Goal: Task Accomplishment & Management: Manage account settings

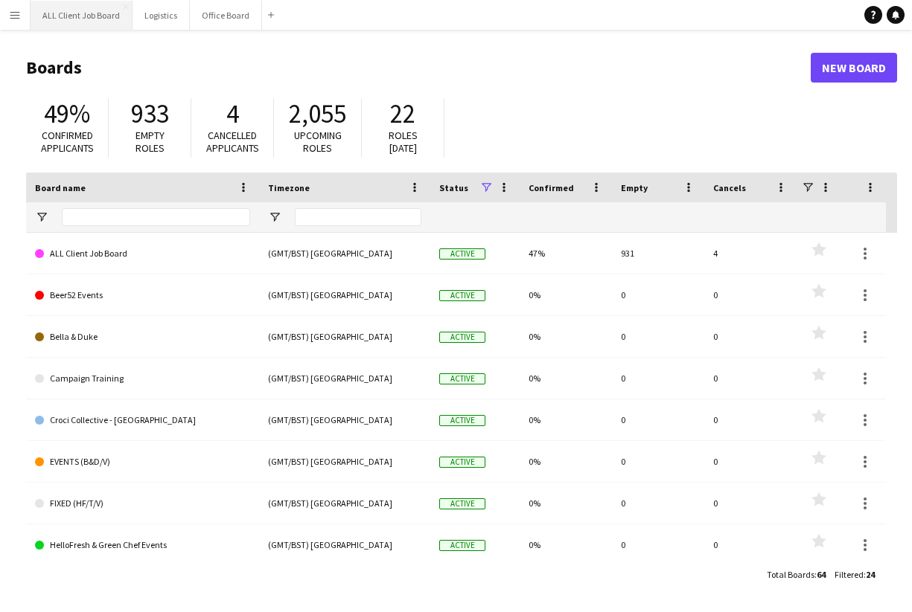
click at [71, 12] on button "ALL Client Job Board Close" at bounding box center [82, 15] width 102 height 29
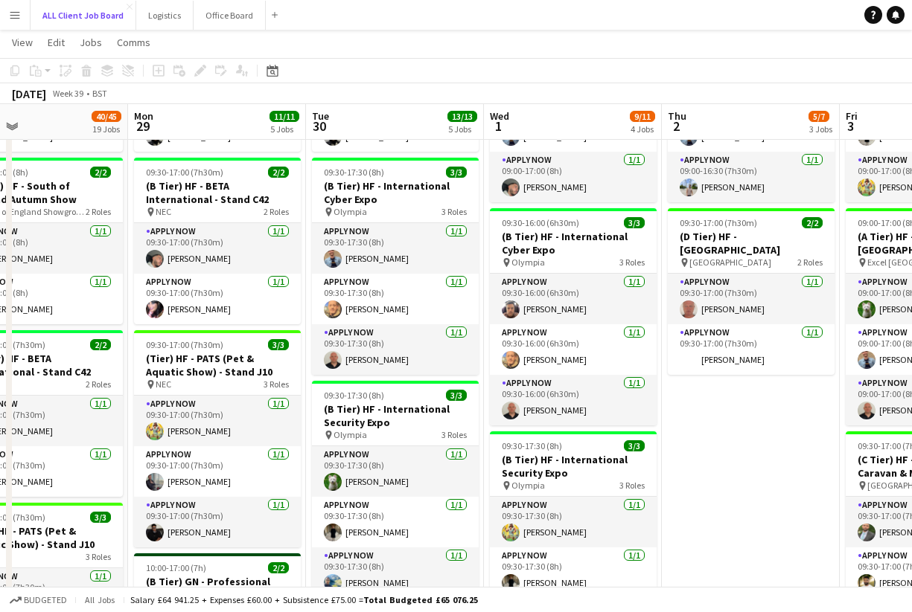
scroll to position [0, 406]
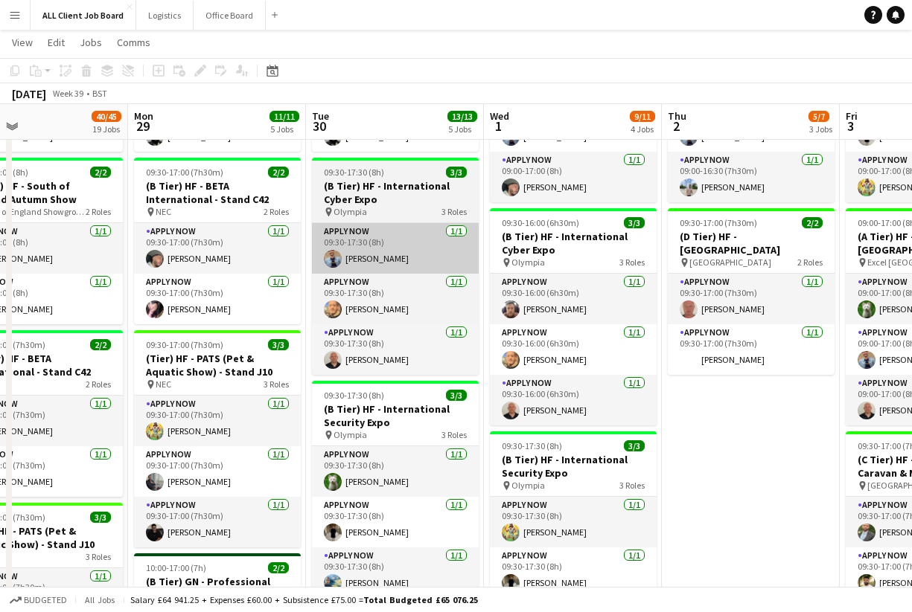
click at [382, 242] on app-card-role "APPLY NOW 1/1 09:30-17:30 (8h) Ulugbek Abdurahmanov" at bounding box center [395, 248] width 167 height 51
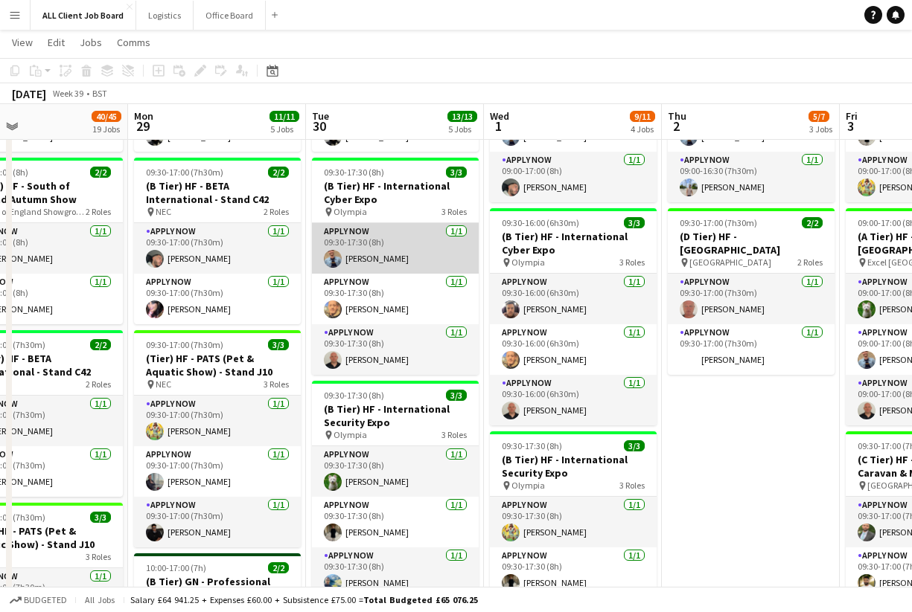
click at [379, 252] on app-card-role "APPLY NOW 1/1 09:30-17:30 (8h) Ulugbek Abdurahmanov" at bounding box center [395, 248] width 167 height 51
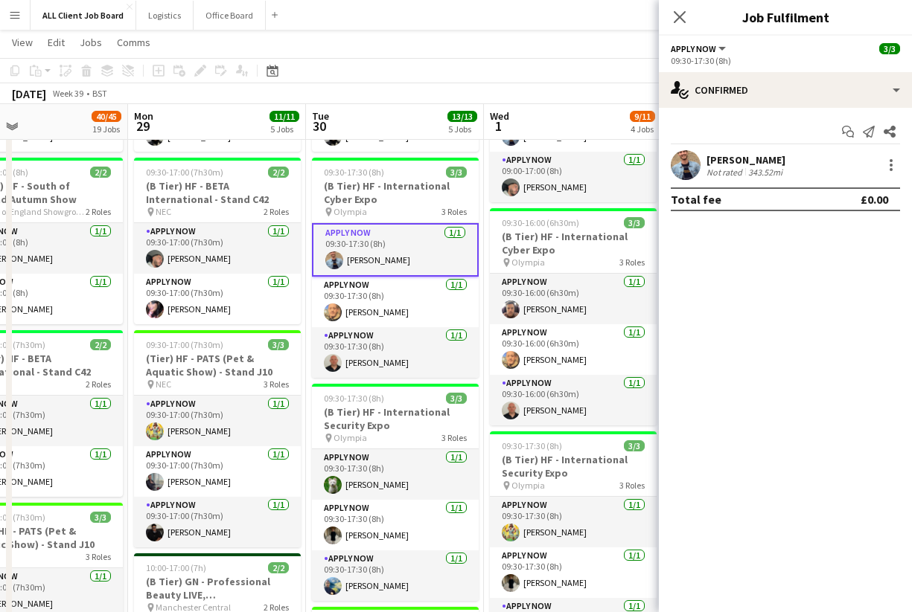
click at [690, 165] on app-user-avatar at bounding box center [685, 165] width 30 height 30
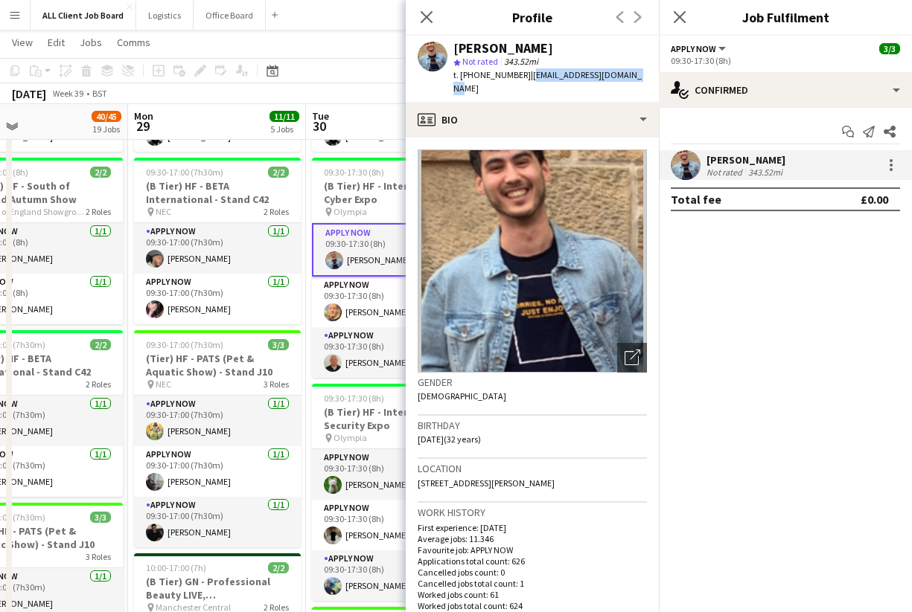
drag, startPoint x: 525, startPoint y: 77, endPoint x: 627, endPoint y: 78, distance: 101.9
click at [627, 78] on div "Ulugbek Abdurahmanov star Not rated 343.52mi t. +447746639309 | ulugbek17a@hotm…" at bounding box center [532, 69] width 253 height 66
copy span "ulugbek17a@hotmail.co.uk"
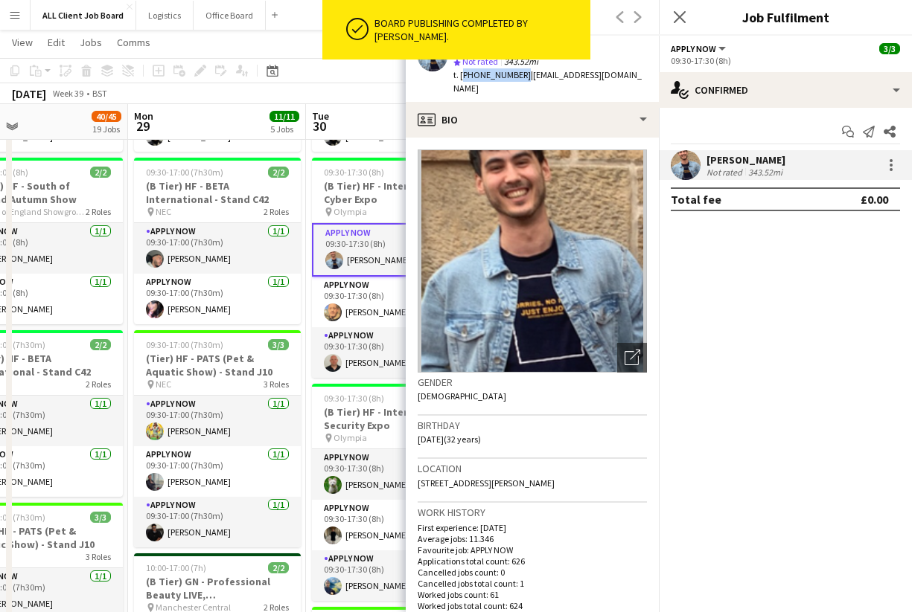
drag, startPoint x: 460, startPoint y: 75, endPoint x: 516, endPoint y: 77, distance: 55.8
click at [516, 77] on span "t. +447746639309" at bounding box center [491, 74] width 77 height 11
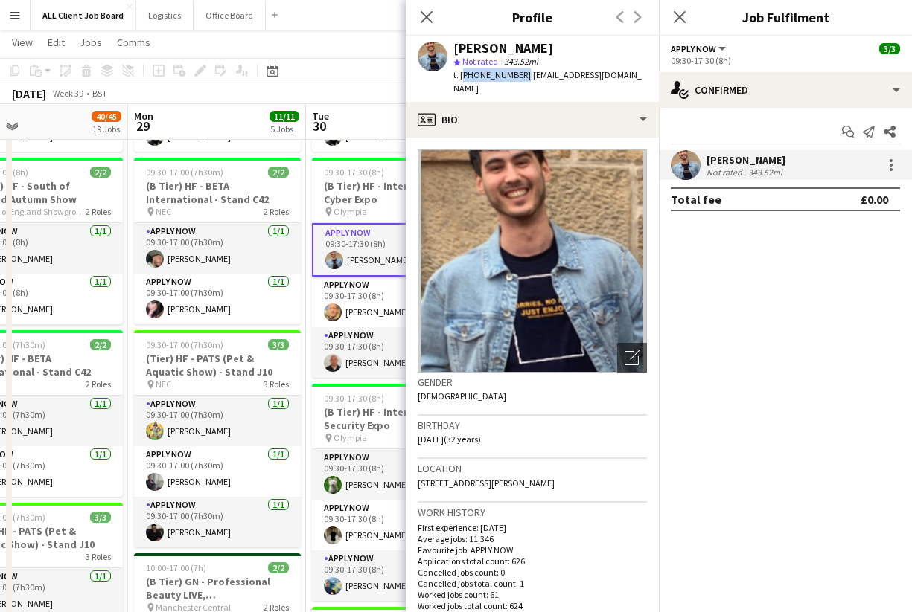
copy span "+447746639309"
click at [389, 303] on app-card-role "APPLY NOW 1/1 09:30-17:30 (8h) Neil Stocks" at bounding box center [395, 302] width 167 height 51
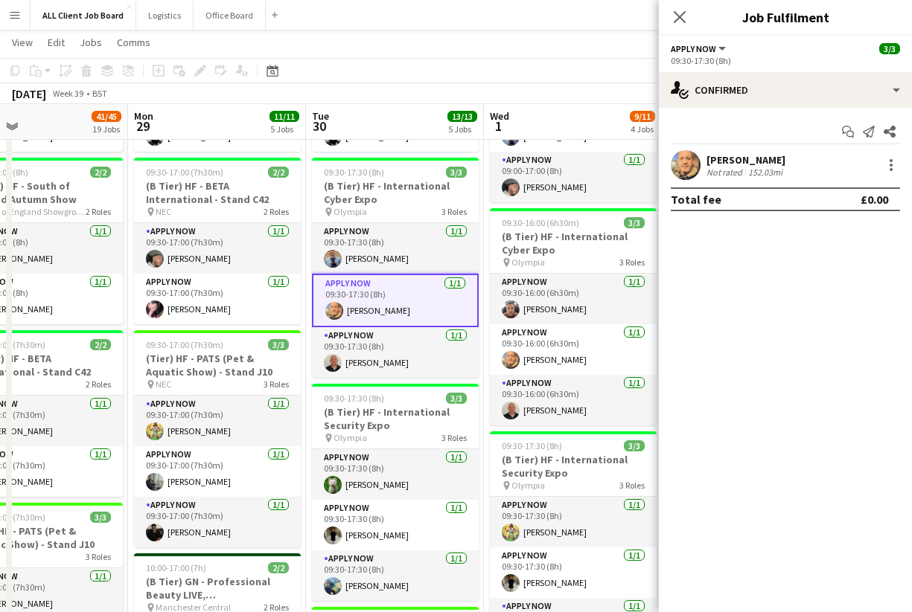
click at [685, 165] on app-user-avatar at bounding box center [685, 165] width 30 height 30
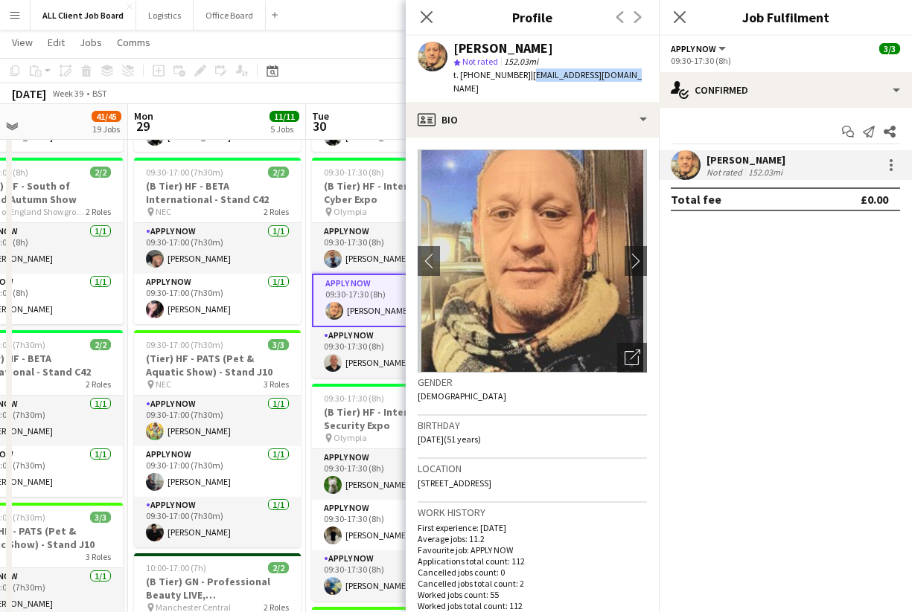
drag, startPoint x: 620, startPoint y: 77, endPoint x: 523, endPoint y: 77, distance: 96.7
click at [523, 77] on div "Neil Stocks star Not rated 152.03mi t. +447376237618 | neilstocks35@yahoo.com" at bounding box center [532, 69] width 253 height 66
copy span "neilstocks35@yahoo.com"
drag, startPoint x: 460, startPoint y: 74, endPoint x: 517, endPoint y: 77, distance: 57.4
click at [517, 77] on span "t. +447376237618" at bounding box center [491, 74] width 77 height 11
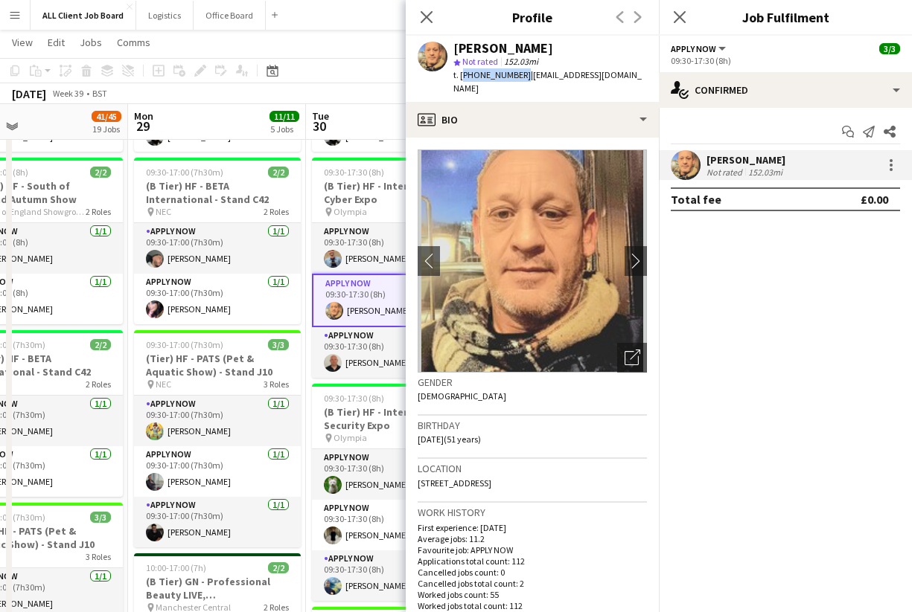
copy span "+447376237618"
click at [429, 19] on icon at bounding box center [426, 17] width 14 height 14
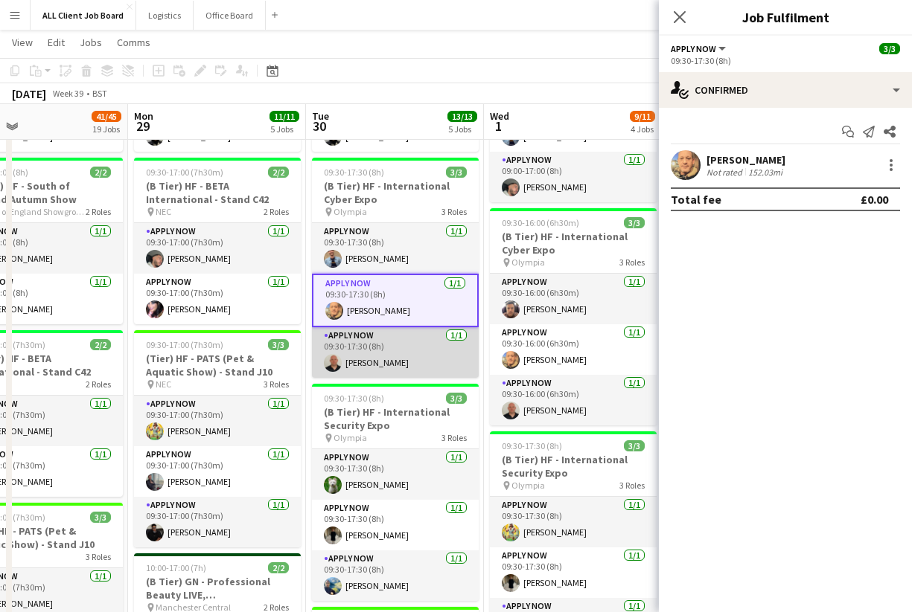
click at [388, 358] on app-card-role "APPLY NOW 1/1 09:30-17:30 (8h) Rory Lapham" at bounding box center [395, 352] width 167 height 51
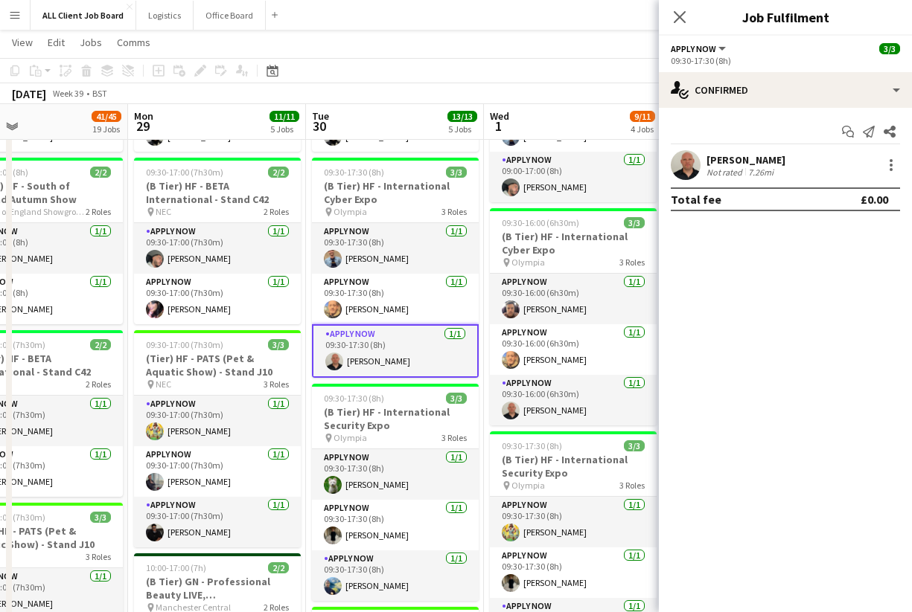
click at [685, 169] on app-user-avatar at bounding box center [685, 165] width 30 height 30
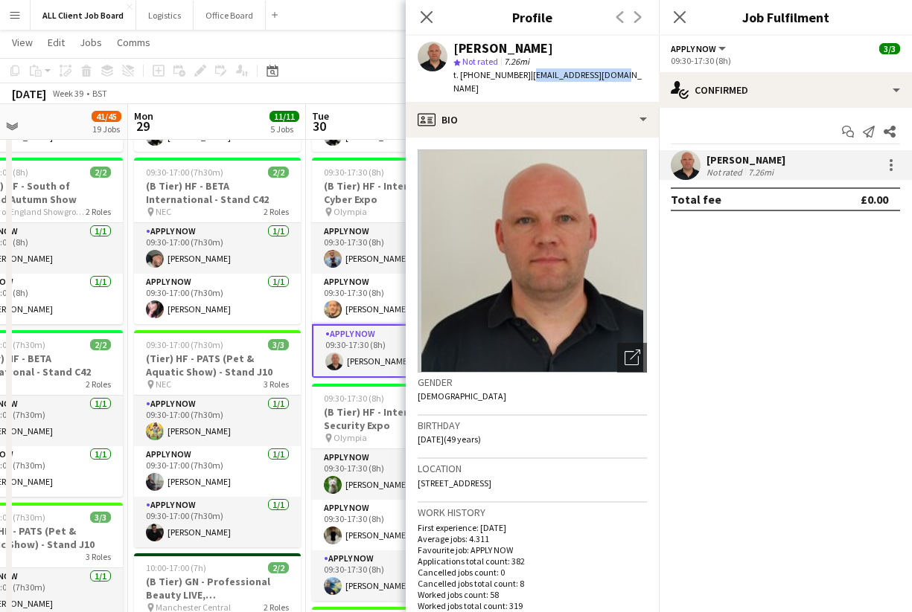
drag, startPoint x: 524, startPoint y: 76, endPoint x: 617, endPoint y: 77, distance: 93.0
click at [617, 77] on div "Rory Lapham star Not rated 7.26mi t. +447763696263 | laphamrory@gmail.com" at bounding box center [532, 69] width 253 height 66
copy span "laphamrory@gmail.com"
drag, startPoint x: 461, startPoint y: 75, endPoint x: 516, endPoint y: 79, distance: 55.2
click at [516, 79] on span "t. +447763696263" at bounding box center [491, 74] width 77 height 11
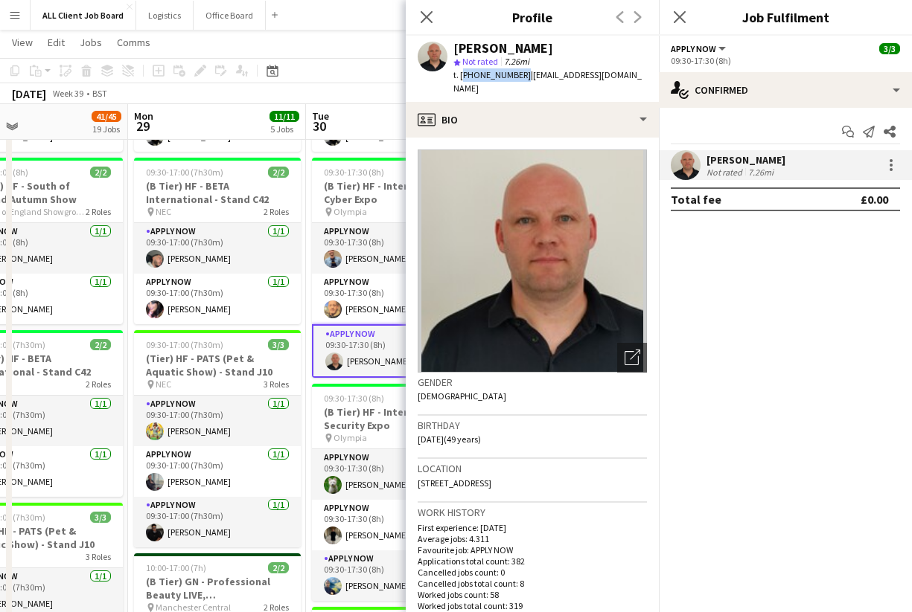
copy span "+447763696263"
click at [425, 15] on icon at bounding box center [426, 17] width 14 height 14
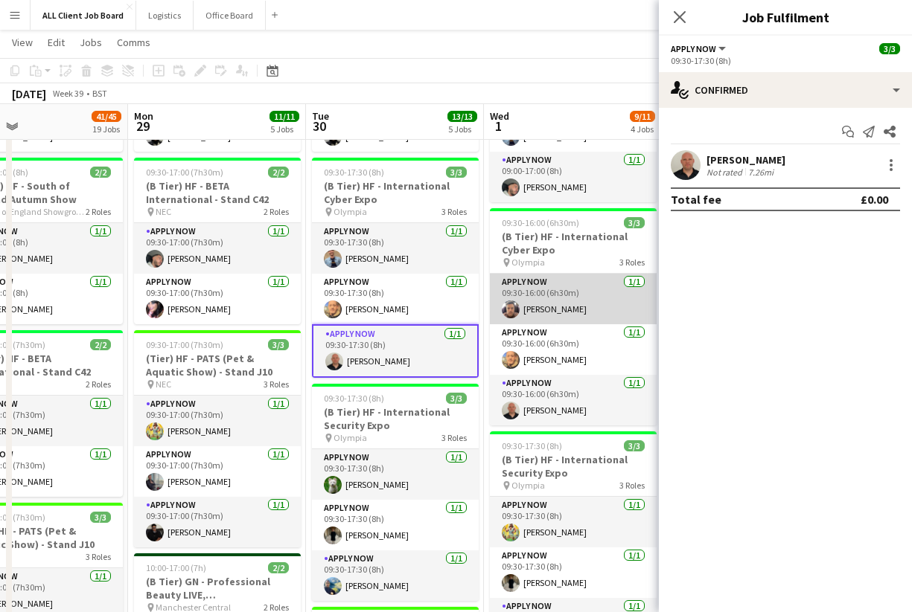
click at [586, 305] on app-card-role "APPLY NOW 1/1 09:30-16:00 (6h30m) Regis Grant" at bounding box center [573, 299] width 167 height 51
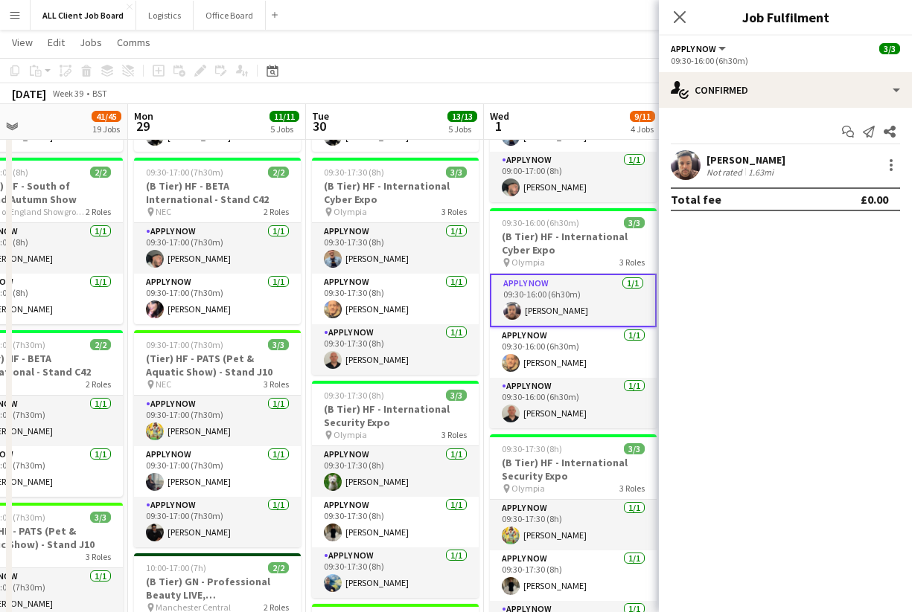
click at [685, 169] on app-user-avatar at bounding box center [685, 165] width 30 height 30
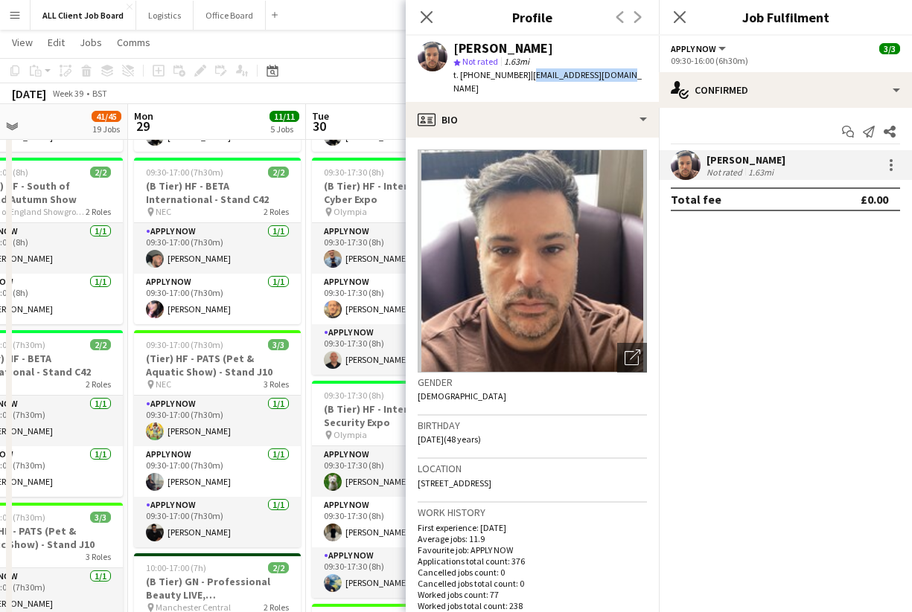
drag, startPoint x: 523, startPoint y: 76, endPoint x: 612, endPoint y: 75, distance: 88.6
click at [612, 75] on div "Regis Grant star Not rated 1.63mi t. +447480559621 | regisgrant1@gmail.com" at bounding box center [532, 69] width 253 height 66
copy span "regisgrant1@gmail.com"
drag, startPoint x: 460, startPoint y: 77, endPoint x: 517, endPoint y: 81, distance: 57.5
click at [517, 81] on div "t. +447480559621 | regisgrant1@gmail.com" at bounding box center [549, 81] width 193 height 27
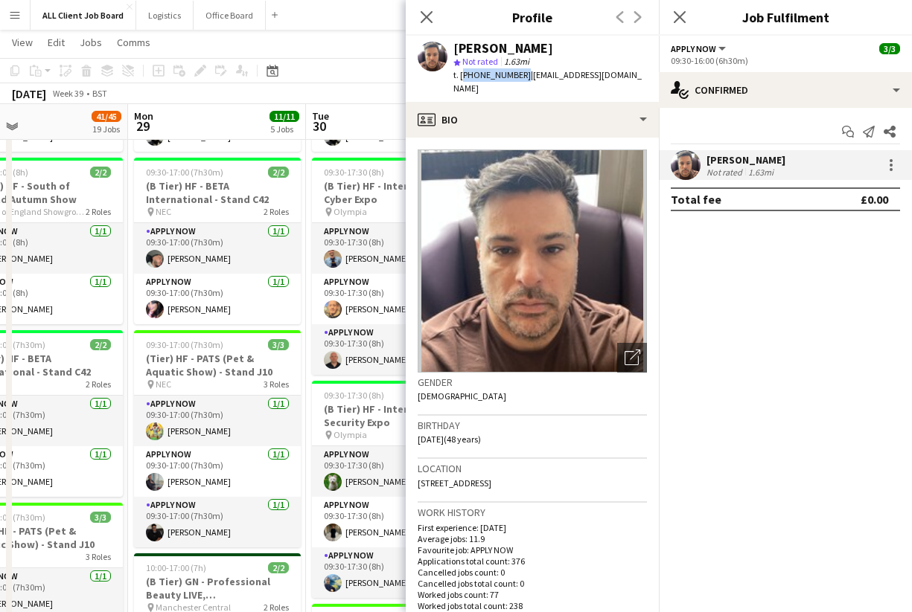
copy span "+447480559621"
click at [427, 16] on icon at bounding box center [426, 17] width 14 height 14
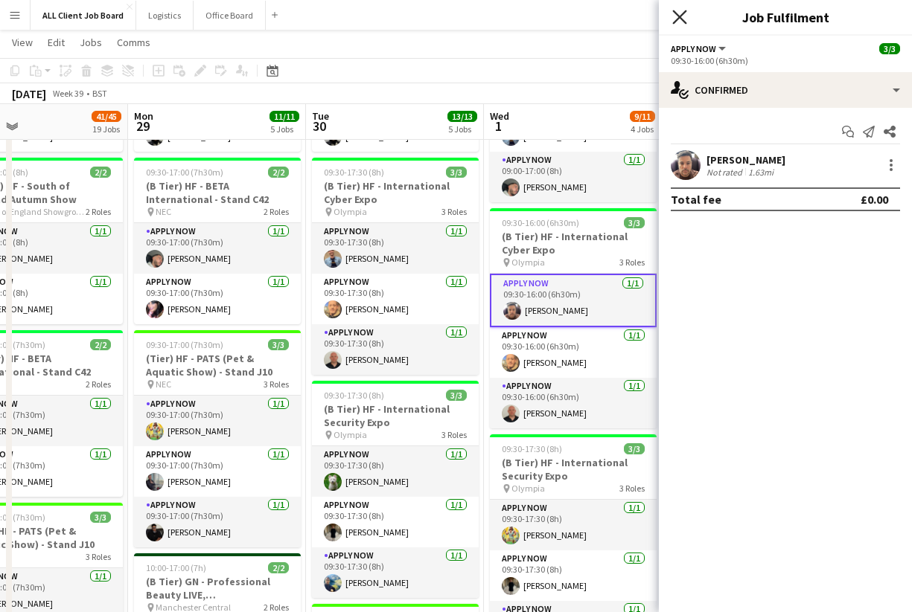
click at [682, 16] on icon "Close pop-in" at bounding box center [679, 17] width 14 height 14
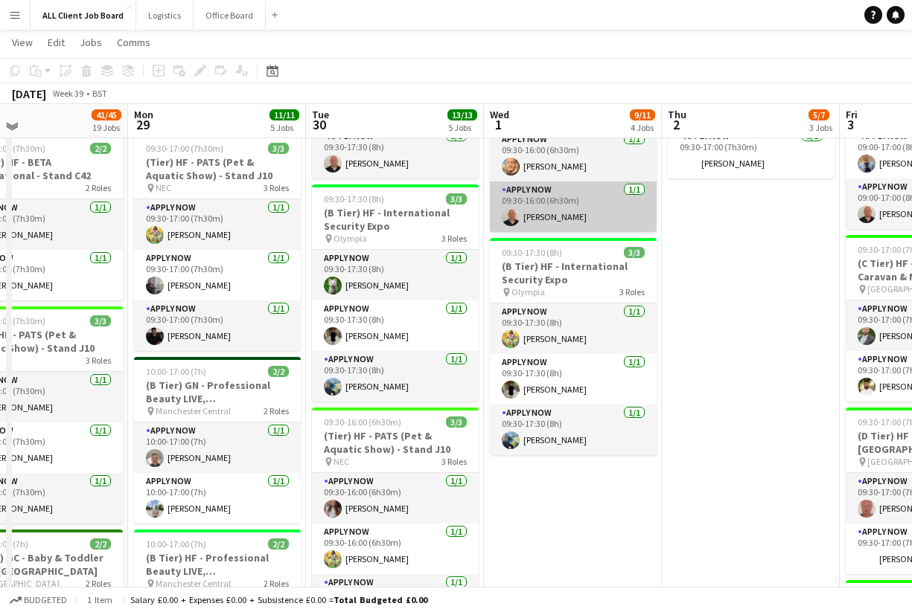
scroll to position [615, 0]
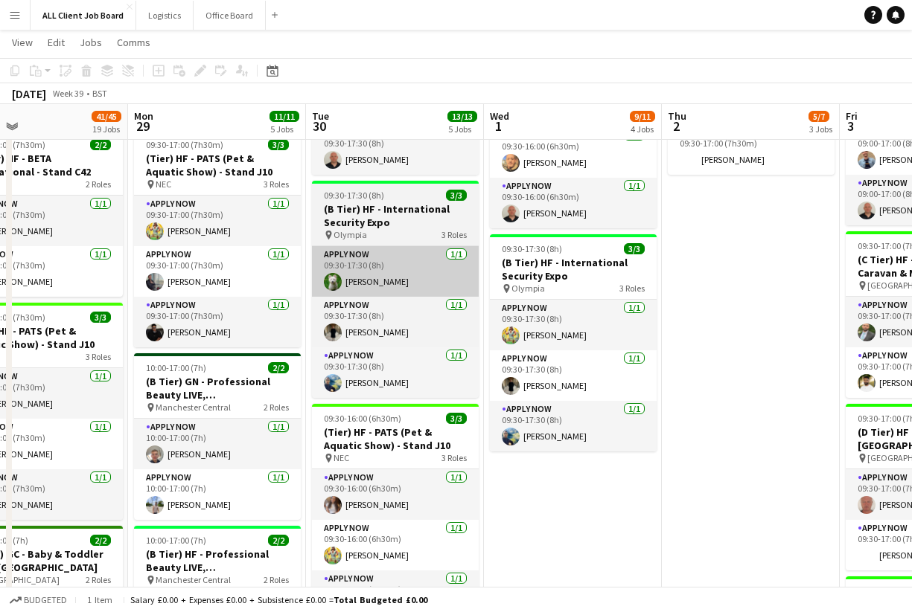
click at [369, 285] on app-card-role "APPLY NOW 1/1 09:30-17:30 (8h) Ben Syder" at bounding box center [395, 271] width 167 height 51
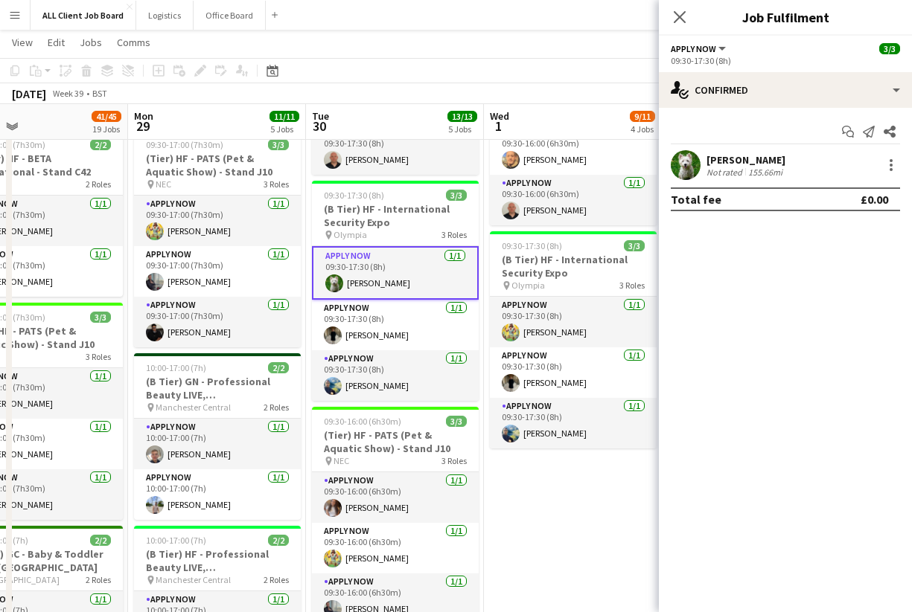
click at [706, 159] on div "Ben Syder" at bounding box center [745, 159] width 79 height 13
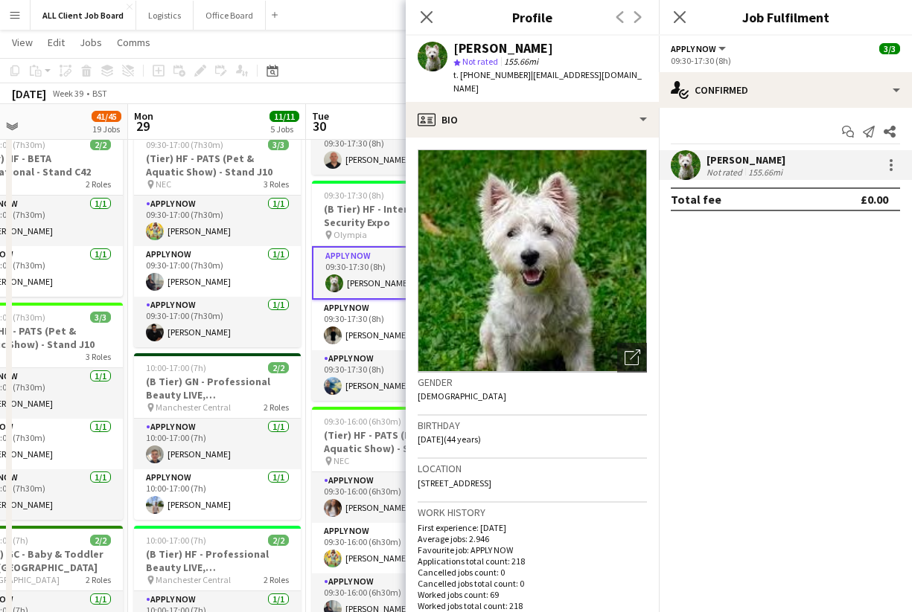
drag, startPoint x: 522, startPoint y: 74, endPoint x: 621, endPoint y: 72, distance: 99.0
click at [621, 72] on div "Ben Syder star Not rated 155.66mi t. +447779667542 | iambensyder@gmail.com" at bounding box center [532, 69] width 253 height 66
copy span "iambensyder@gmail.com"
drag, startPoint x: 461, startPoint y: 76, endPoint x: 517, endPoint y: 79, distance: 56.6
click at [517, 79] on span "t. +447779667542" at bounding box center [491, 74] width 77 height 11
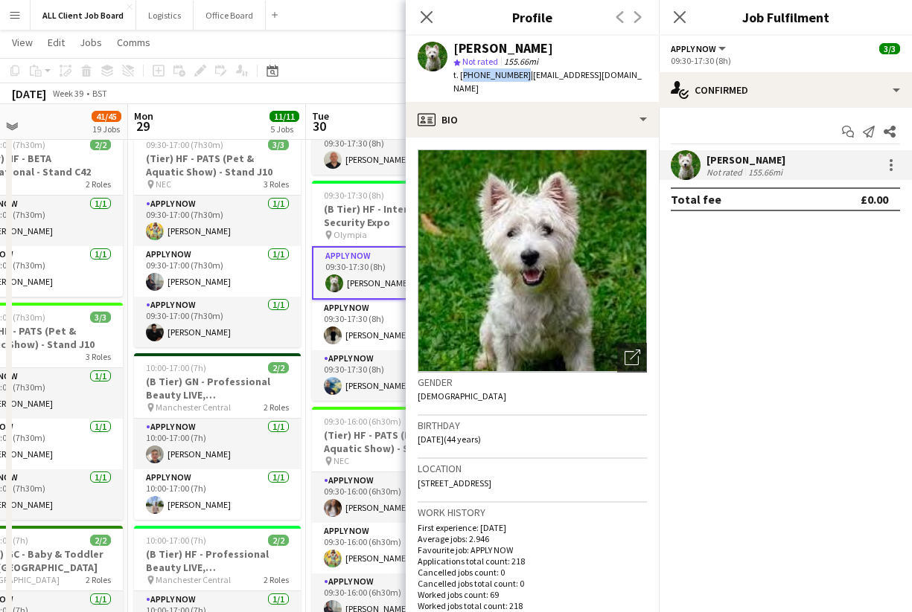
copy span "+447779667542"
click at [426, 19] on icon "Close pop-in" at bounding box center [426, 17] width 14 height 14
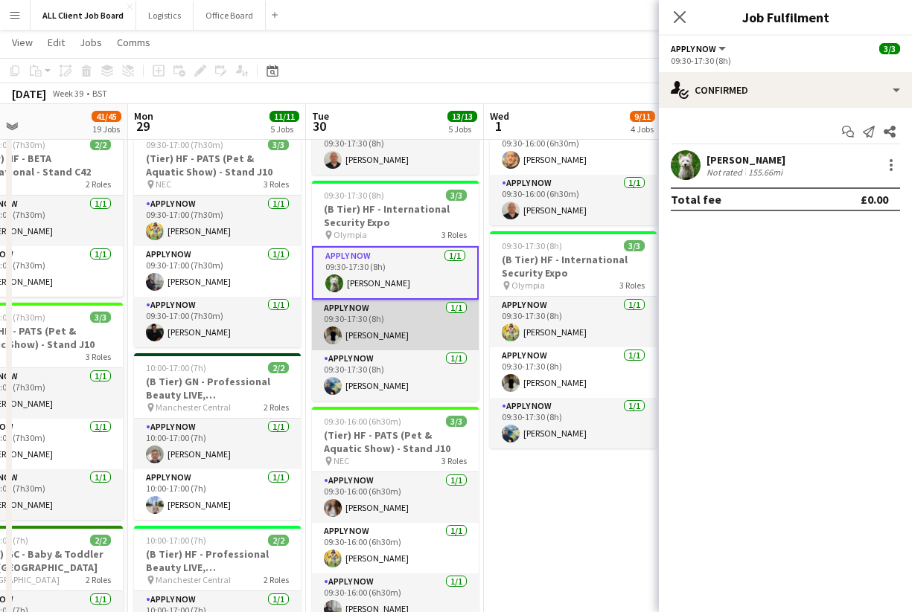
click at [377, 333] on app-card-role "APPLY NOW 1/1 09:30-17:30 (8h) Adam Connor" at bounding box center [395, 325] width 167 height 51
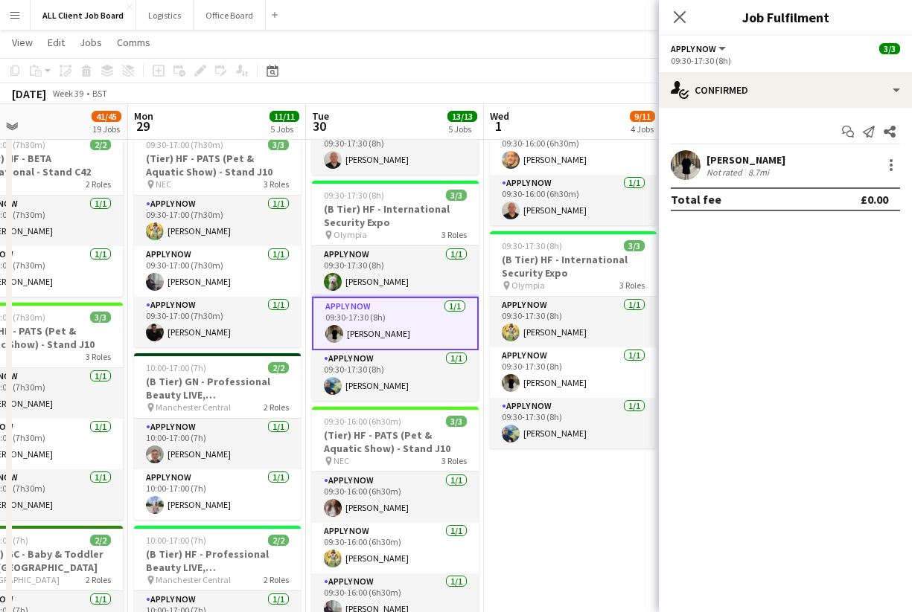
click at [691, 167] on app-user-avatar at bounding box center [685, 165] width 30 height 30
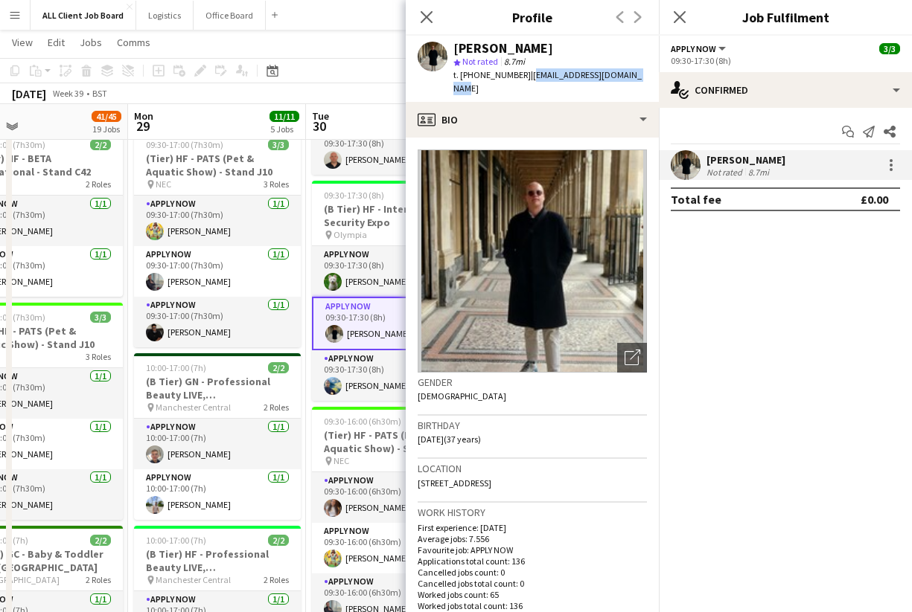
drag, startPoint x: 525, startPoint y: 75, endPoint x: 638, endPoint y: 79, distance: 113.2
click at [638, 79] on span "| adamconnormusic@gmail.com" at bounding box center [547, 81] width 188 height 25
drag, startPoint x: 459, startPoint y: 75, endPoint x: 516, endPoint y: 78, distance: 57.4
click at [516, 78] on span "t. +447887920051" at bounding box center [491, 74] width 77 height 11
click at [428, 18] on icon at bounding box center [426, 17] width 14 height 14
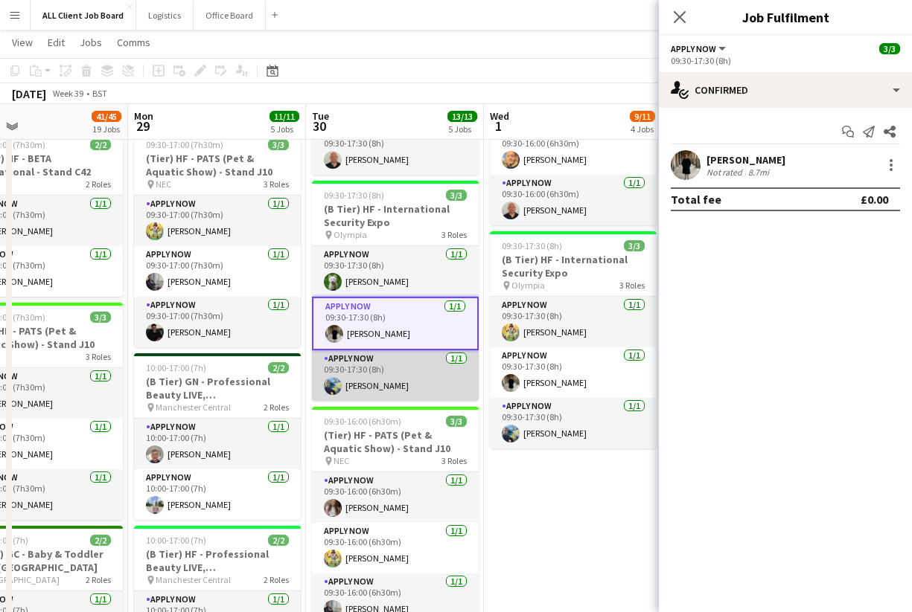
click at [362, 377] on app-card-role "APPLY NOW 1/1 09:30-17:30 (8h) Darren Silva" at bounding box center [395, 375] width 167 height 51
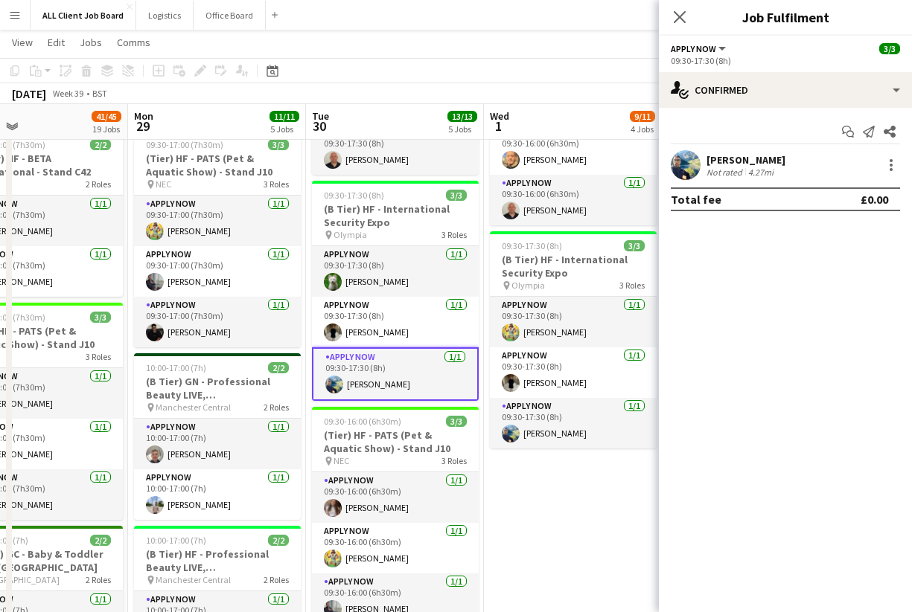
click at [684, 170] on app-user-avatar at bounding box center [685, 165] width 30 height 30
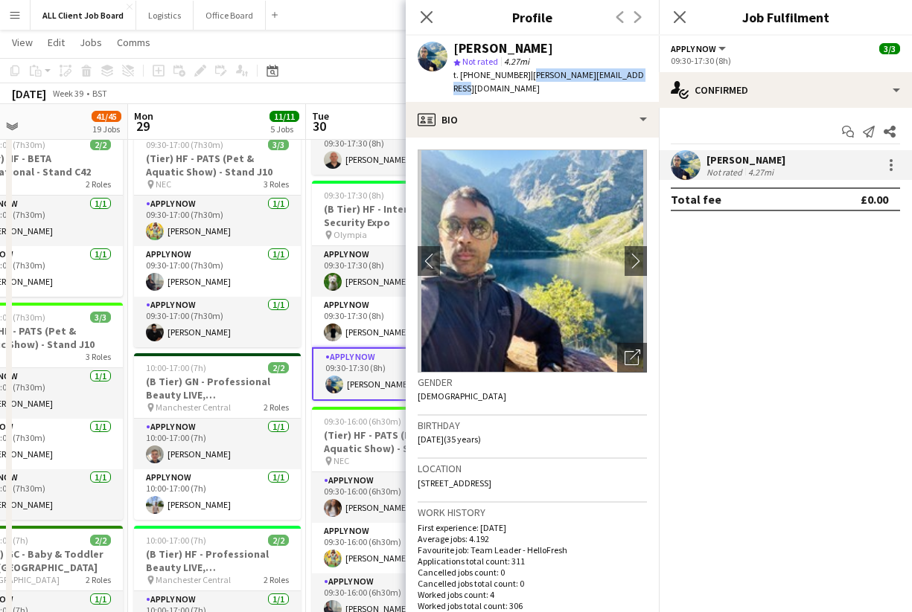
drag, startPoint x: 525, startPoint y: 76, endPoint x: 630, endPoint y: 76, distance: 105.7
click at [630, 76] on div "Darren Silva star Not rated 4.27mi t. +447946811736 | darren_silva@hotmail.co.uk" at bounding box center [532, 69] width 253 height 66
drag, startPoint x: 461, startPoint y: 76, endPoint x: 516, endPoint y: 80, distance: 54.5
click at [516, 80] on div "t. +447946811736 | darren_silva@hotmail.co.uk" at bounding box center [549, 81] width 193 height 27
click at [428, 19] on icon at bounding box center [426, 17] width 14 height 14
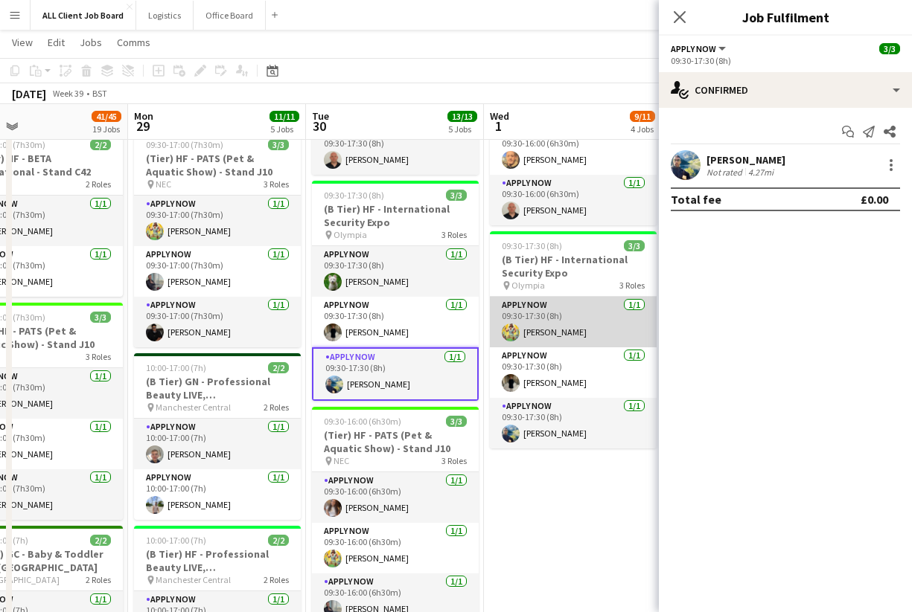
click at [538, 318] on app-card-role "APPLY NOW 1/1 09:30-17:30 (8h) Alex Waddingham" at bounding box center [573, 322] width 167 height 51
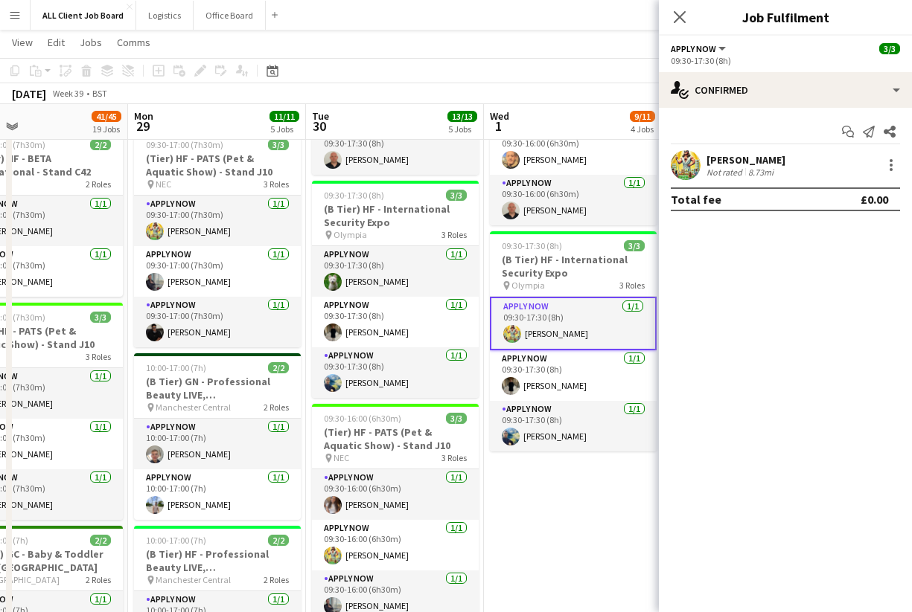
click at [685, 164] on app-user-avatar at bounding box center [685, 165] width 30 height 30
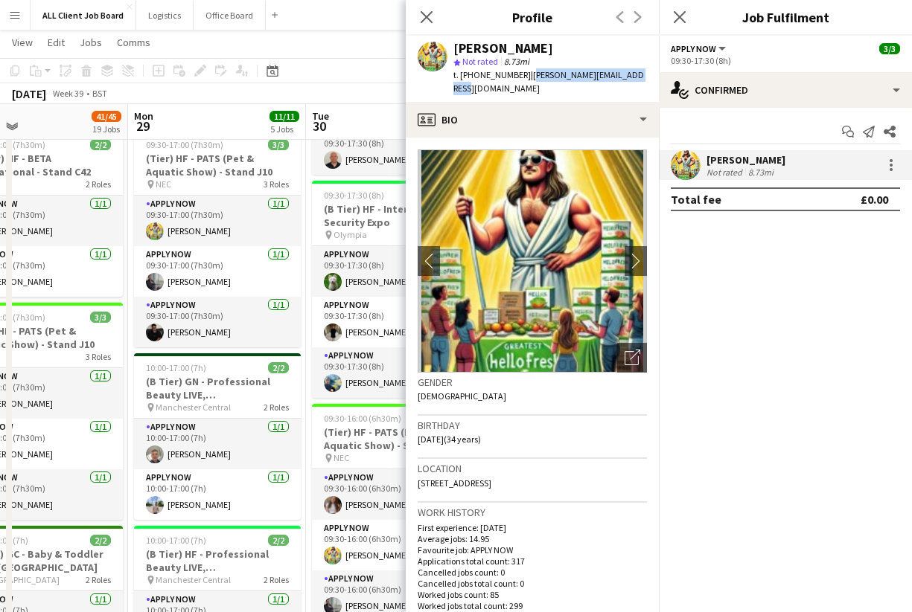
drag, startPoint x: 528, startPoint y: 74, endPoint x: 643, endPoint y: 74, distance: 115.3
click at [643, 74] on div "Alex Waddingham star Not rated 8.73mi t. +4407377983784 | a.waddingham@hotmail.…" at bounding box center [532, 69] width 253 height 66
drag, startPoint x: 460, startPoint y: 76, endPoint x: 521, endPoint y: 78, distance: 61.1
click at [521, 78] on span "t. +4407377983784" at bounding box center [491, 74] width 77 height 11
click at [428, 17] on icon at bounding box center [426, 17] width 14 height 14
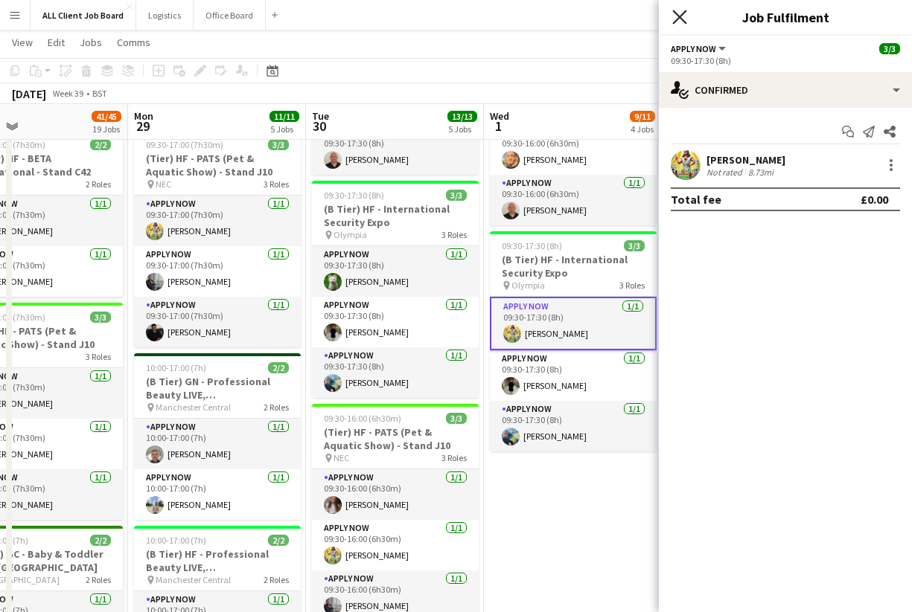
click at [682, 15] on icon at bounding box center [679, 17] width 14 height 14
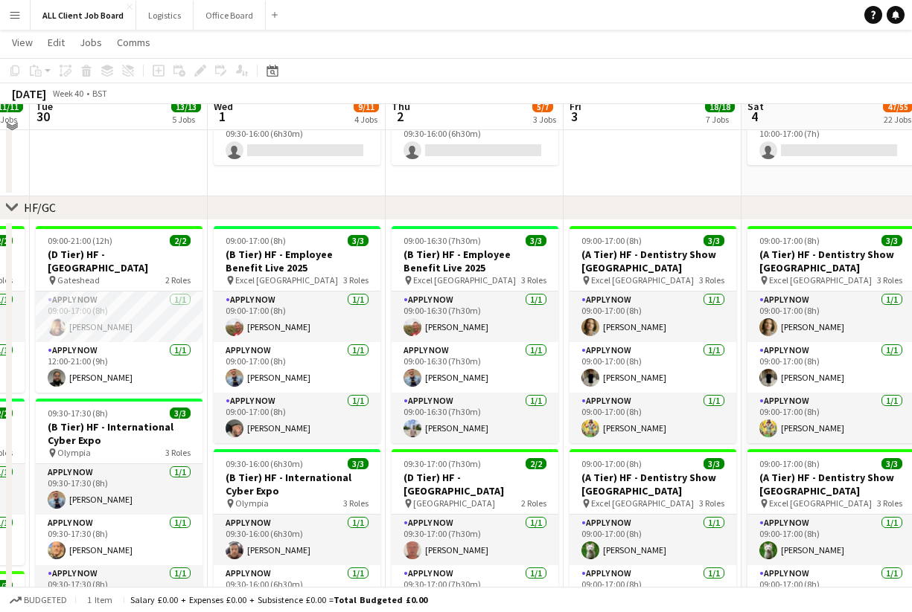
scroll to position [163, 0]
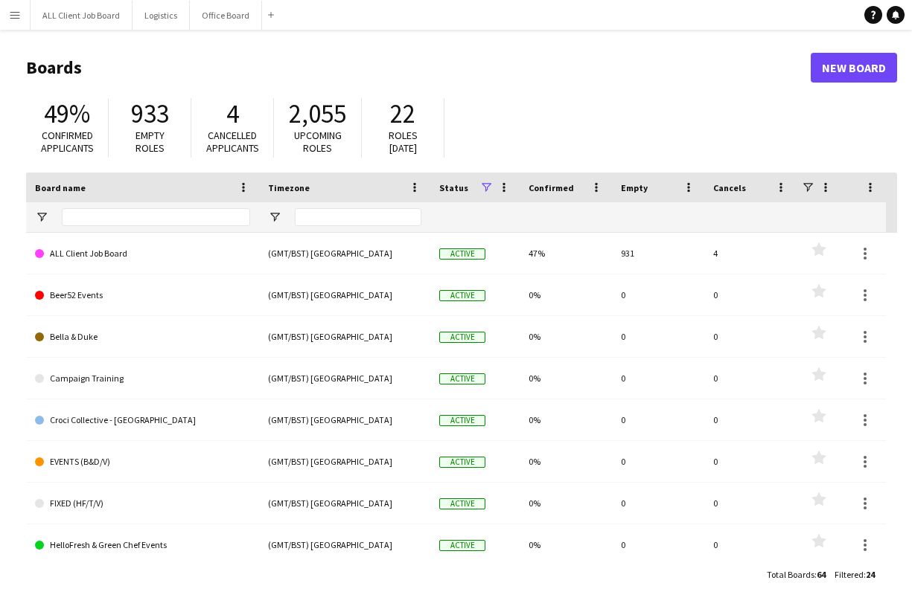
click at [22, 13] on button "Menu" at bounding box center [15, 15] width 30 height 30
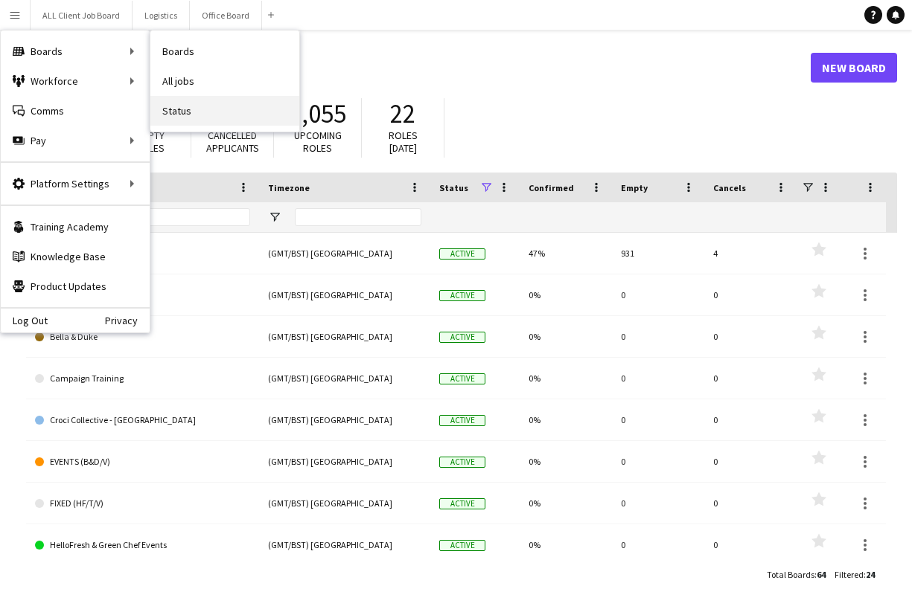
click at [189, 105] on link "Status" at bounding box center [224, 111] width 149 height 30
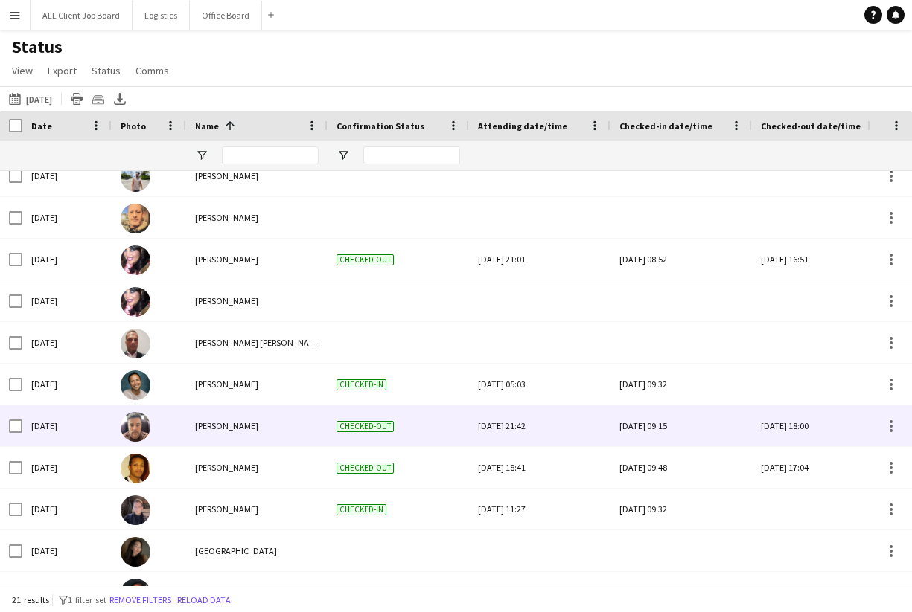
scroll to position [452, 0]
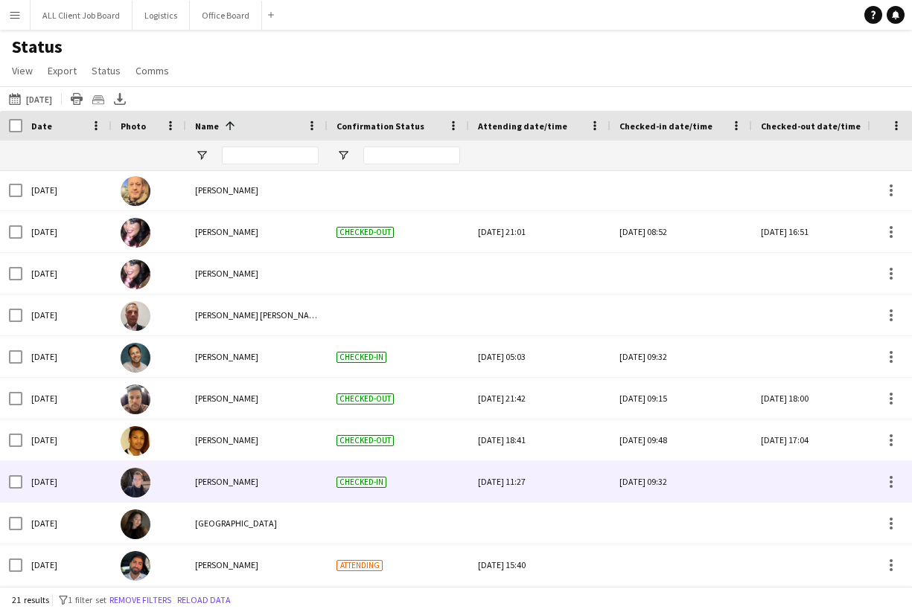
click at [791, 479] on div at bounding box center [823, 481] width 124 height 41
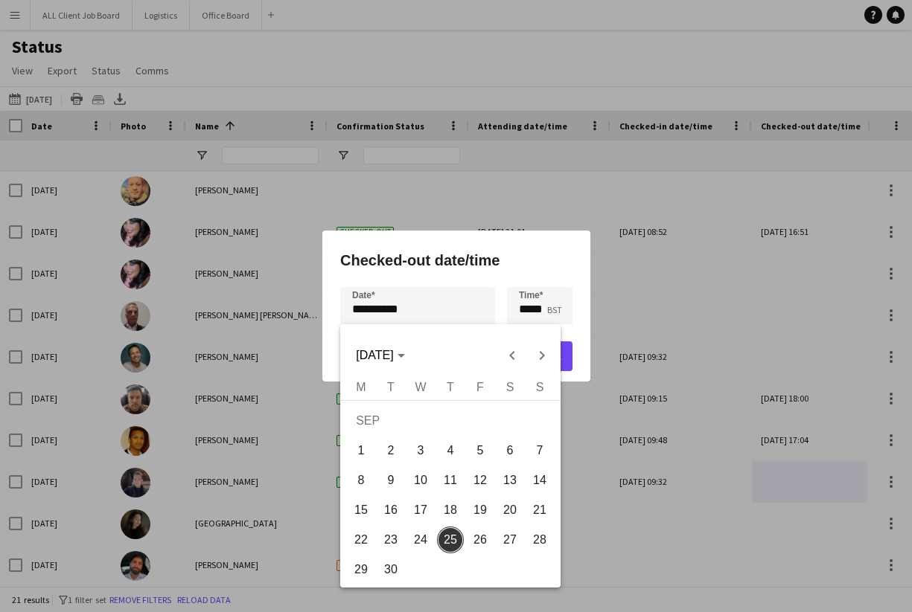
click at [412, 298] on div "**********" at bounding box center [456, 306] width 912 height 612
click at [414, 537] on span "24" at bounding box center [420, 540] width 27 height 27
type input "**********"
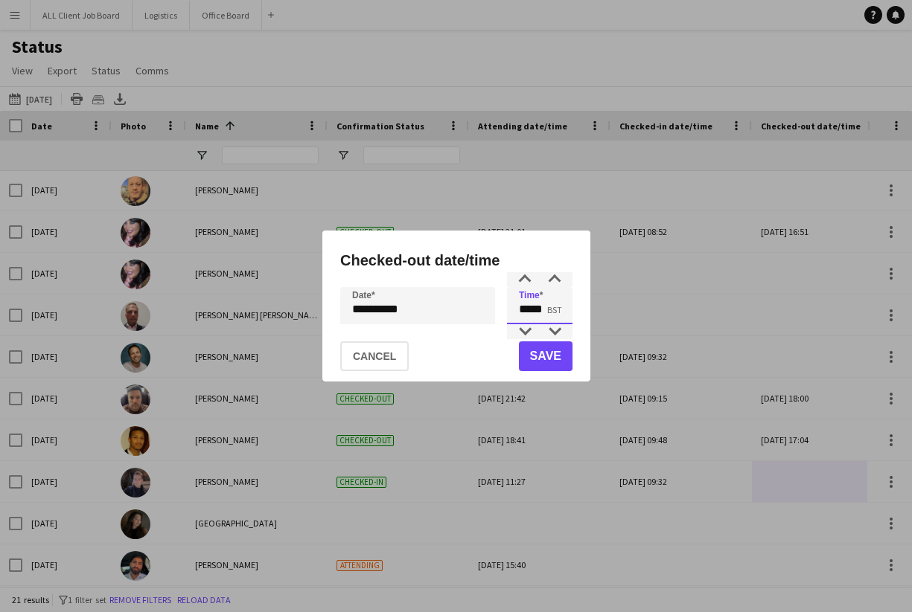
drag, startPoint x: 530, startPoint y: 314, endPoint x: 516, endPoint y: 313, distance: 13.4
click at [516, 313] on input "*****" at bounding box center [539, 305] width 65 height 37
click at [545, 310] on input "*****" at bounding box center [539, 305] width 65 height 37
type input "*****"
click at [547, 369] on button "Save" at bounding box center [545, 357] width 54 height 30
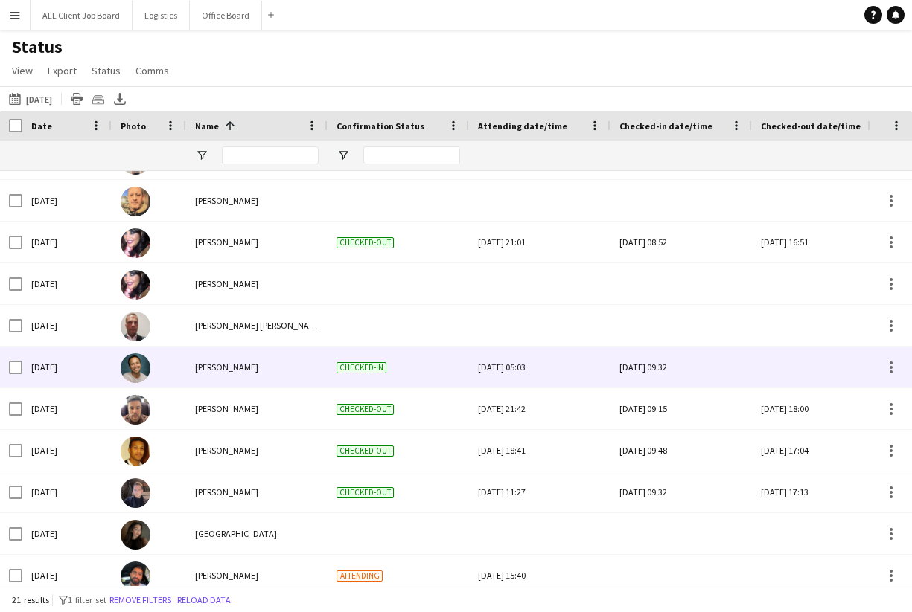
scroll to position [449, 0]
click at [768, 364] on div at bounding box center [823, 367] width 124 height 41
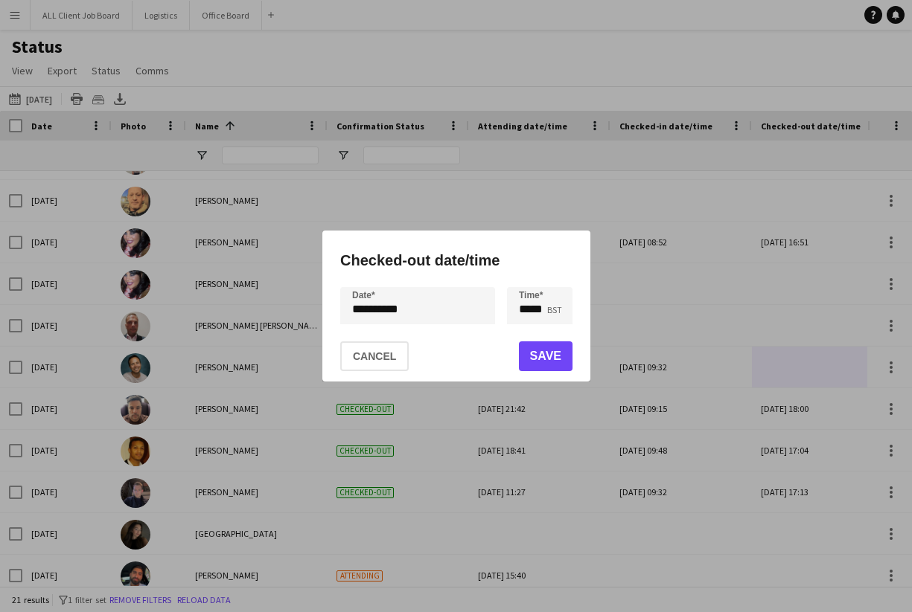
click at [402, 307] on div "**********" at bounding box center [456, 306] width 912 height 612
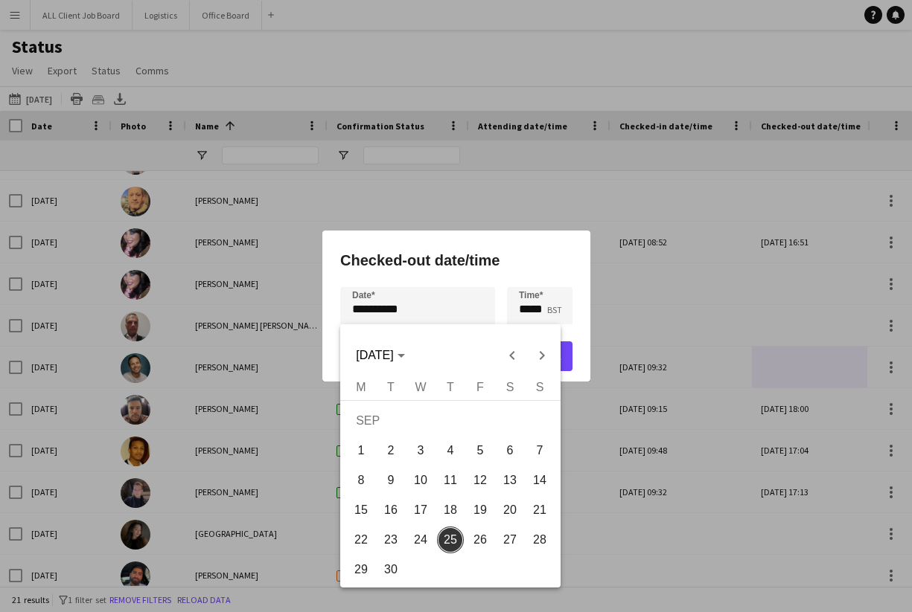
click at [426, 531] on span "24" at bounding box center [420, 540] width 27 height 27
type input "**********"
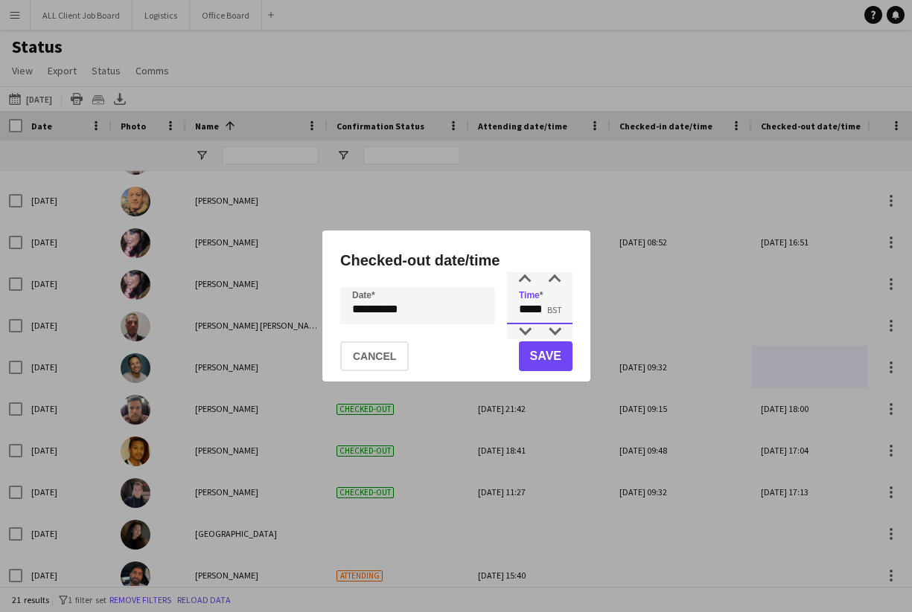
drag, startPoint x: 530, startPoint y: 312, endPoint x: 506, endPoint y: 311, distance: 23.8
click at [507, 311] on input "*****" at bounding box center [539, 305] width 65 height 37
drag, startPoint x: 547, startPoint y: 310, endPoint x: 537, endPoint y: 310, distance: 10.4
click at [537, 310] on input "*****" at bounding box center [539, 305] width 65 height 37
type input "*****"
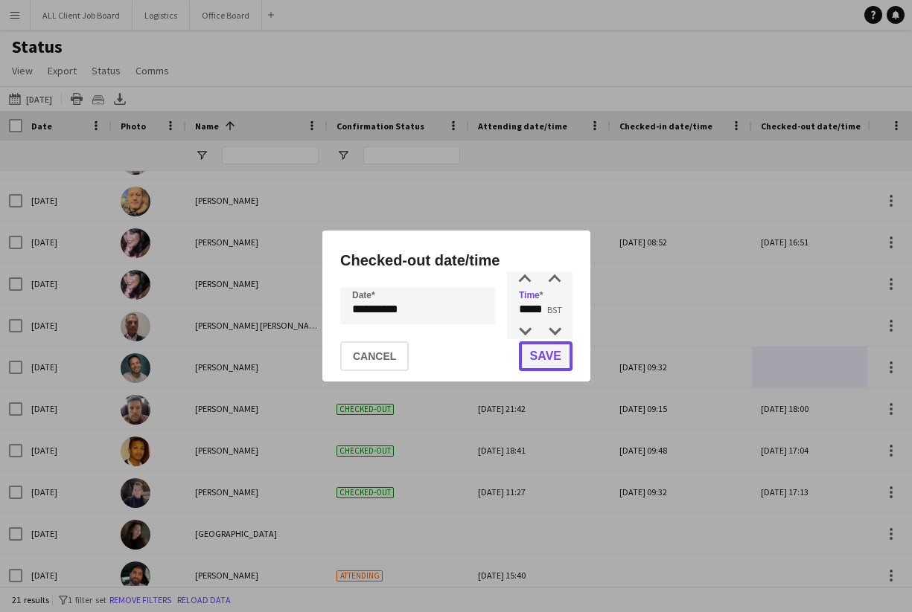
click at [542, 362] on button "Save" at bounding box center [545, 357] width 54 height 30
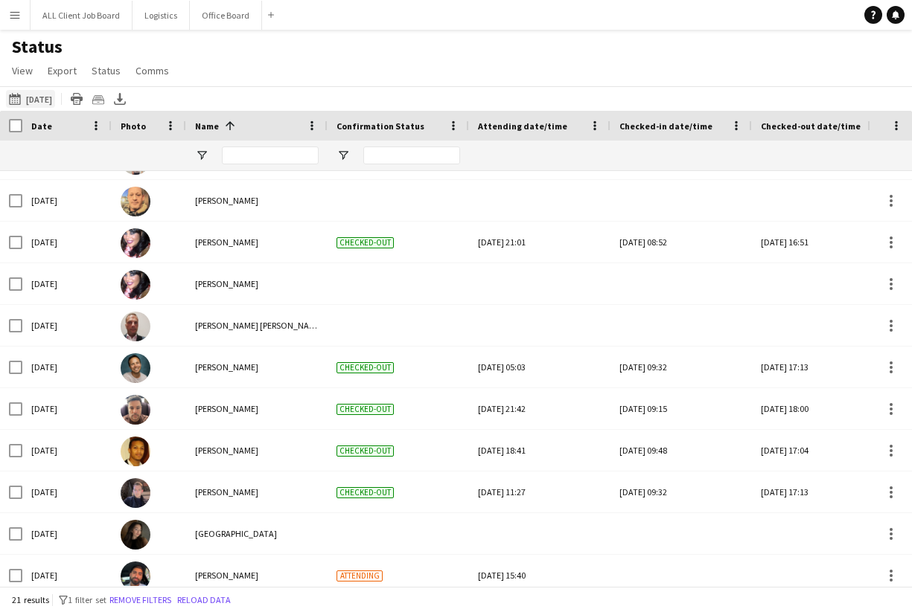
click at [40, 96] on button "25-09-2025 to 01-10-2025 Yesterday" at bounding box center [30, 99] width 49 height 18
click at [48, 103] on button "25-09-2025 to 01-10-2025 Yesterday" at bounding box center [30, 99] width 49 height 18
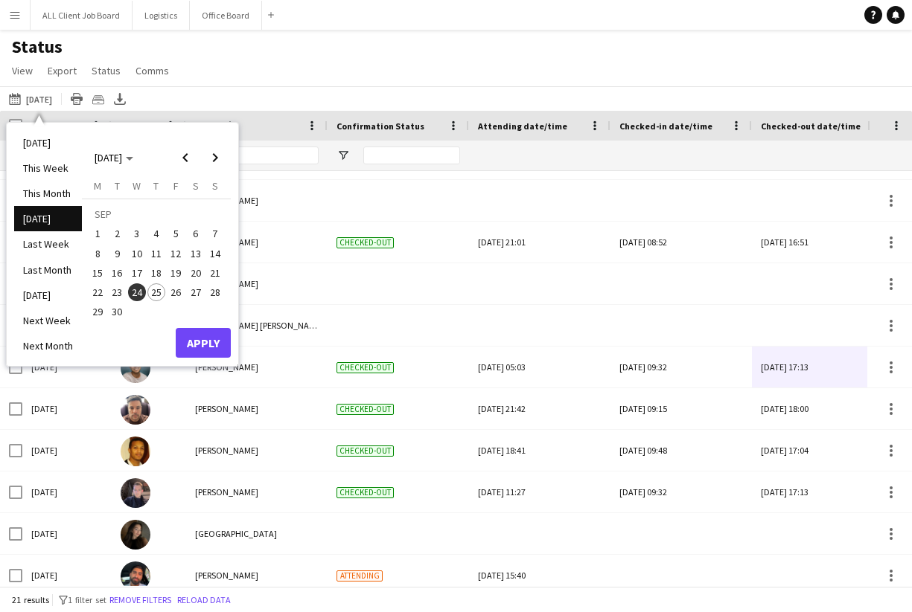
click at [155, 296] on span "25" at bounding box center [156, 293] width 18 height 18
click at [199, 351] on button "Apply" at bounding box center [203, 343] width 55 height 30
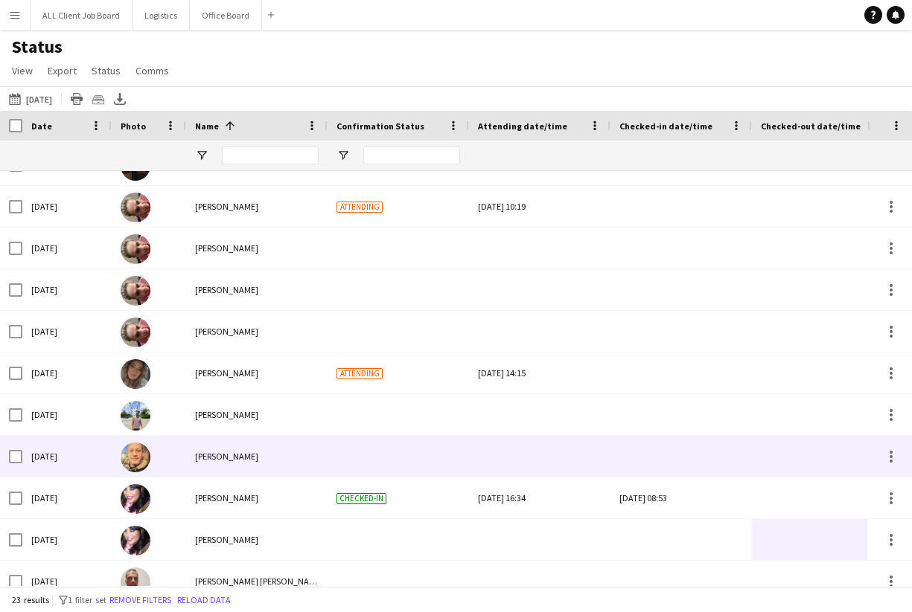
scroll to position [257, 0]
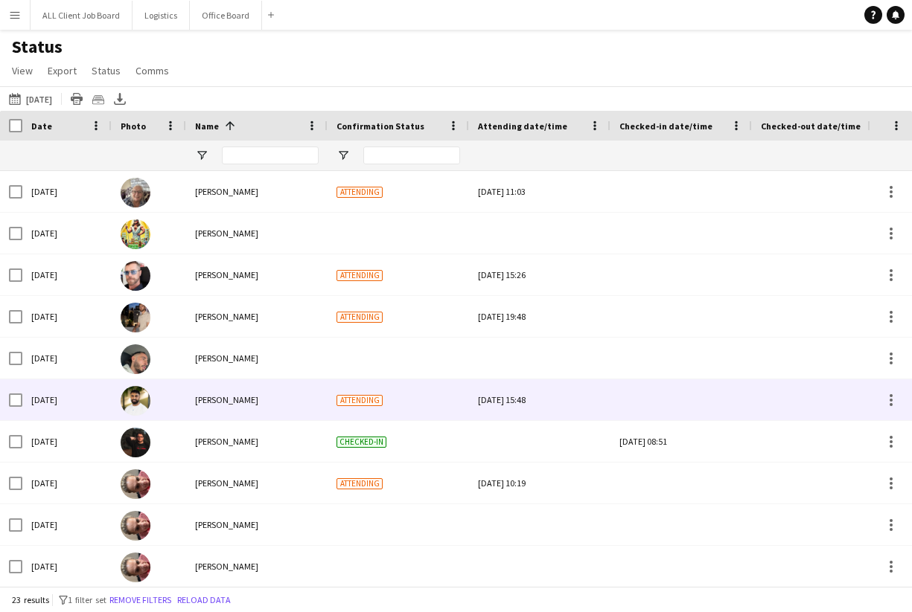
click at [655, 397] on div at bounding box center [681, 400] width 124 height 41
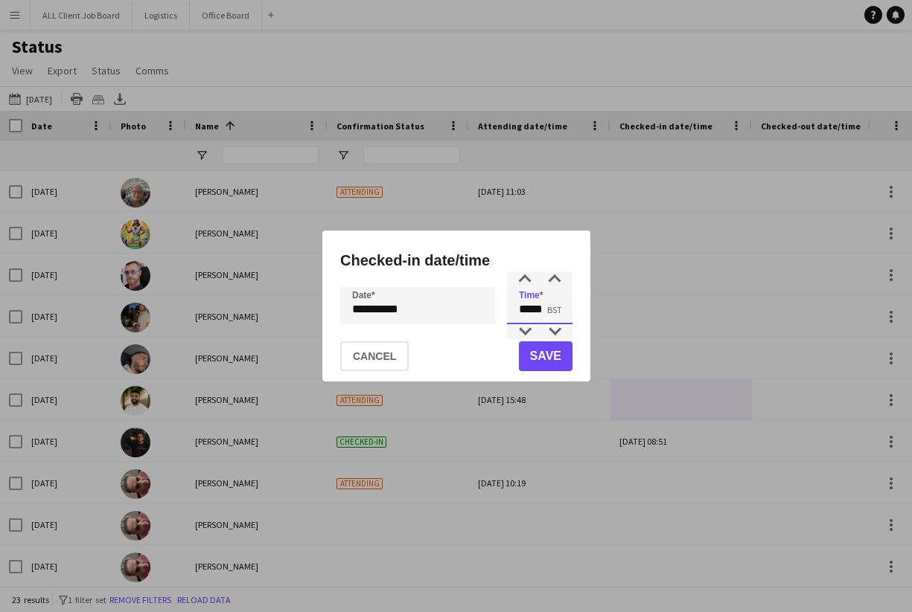
click at [525, 310] on input "*****" at bounding box center [539, 305] width 65 height 37
drag, startPoint x: 550, startPoint y: 311, endPoint x: 534, endPoint y: 312, distance: 16.4
click at [534, 312] on input "*****" at bounding box center [539, 305] width 65 height 37
type input "*****"
click at [537, 353] on button "Save" at bounding box center [545, 357] width 54 height 30
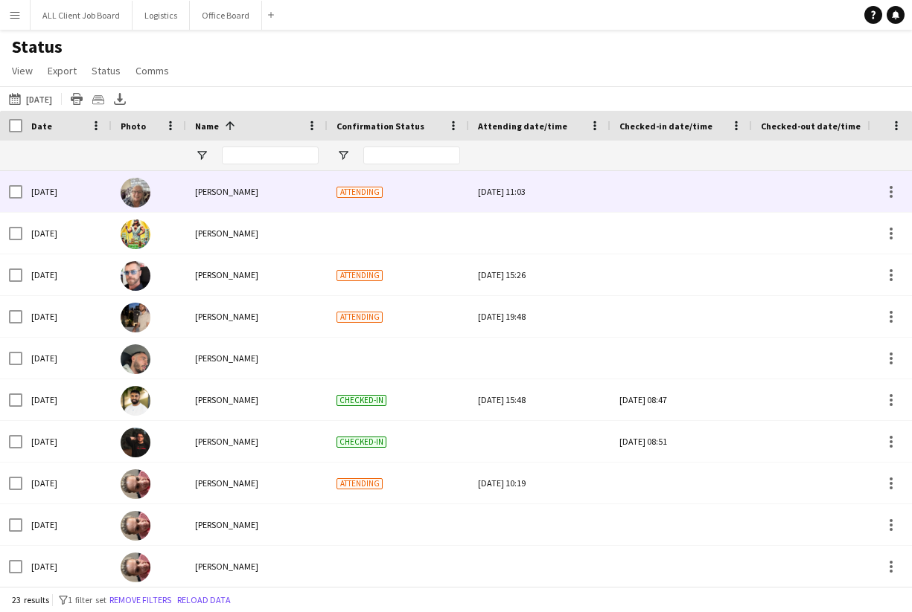
click at [621, 195] on div at bounding box center [681, 191] width 124 height 41
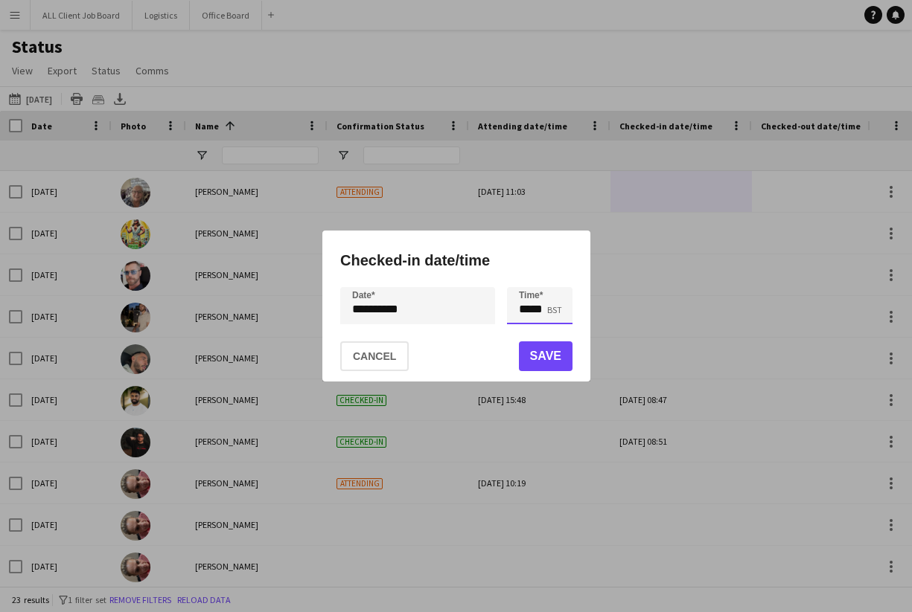
click at [544, 311] on input "*****" at bounding box center [539, 305] width 65 height 37
type input "*****"
click at [534, 353] on button "Save" at bounding box center [545, 357] width 54 height 30
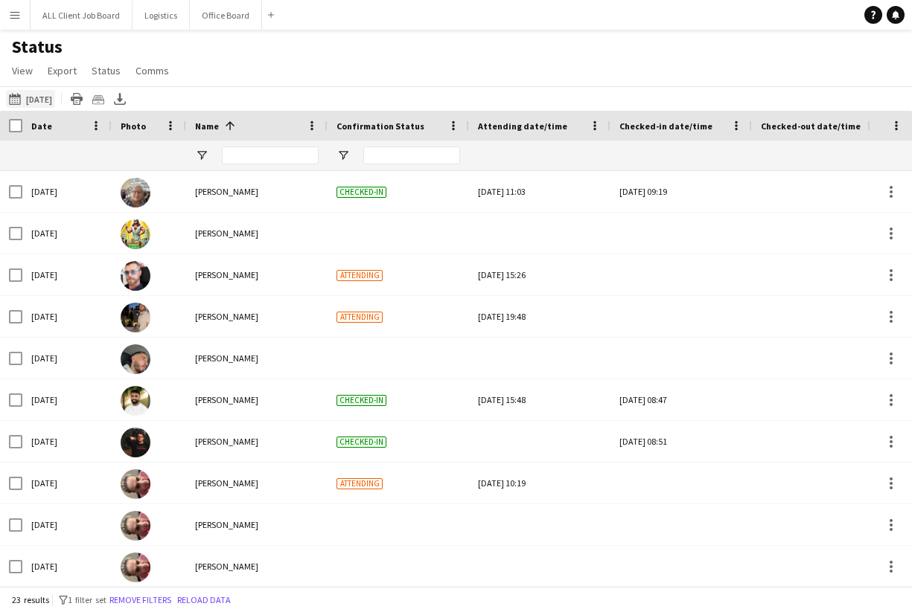
click at [33, 98] on button "25-09-2025 to 01-10-2025 Today" at bounding box center [30, 99] width 49 height 18
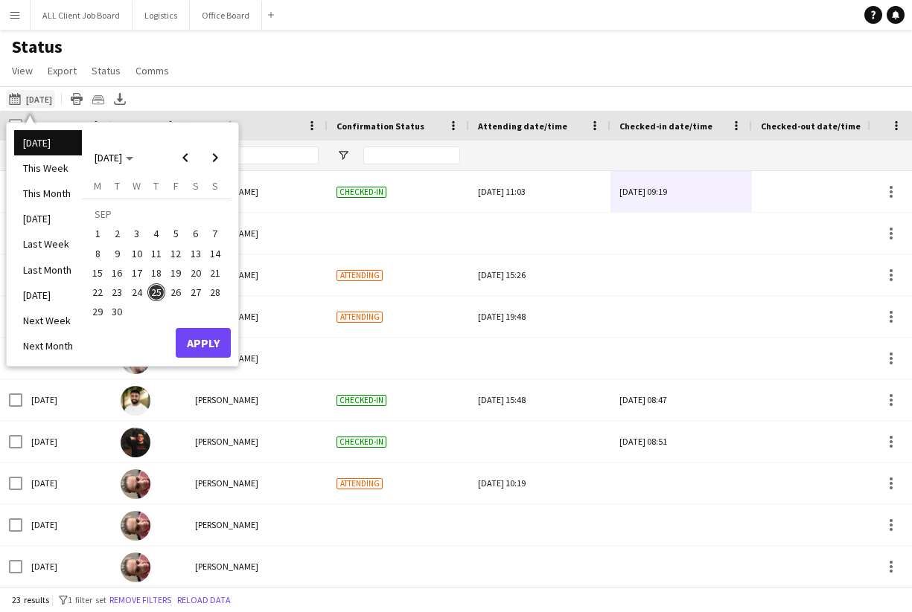
click at [33, 98] on button "25-09-2025 to 01-10-2025 Today" at bounding box center [30, 99] width 49 height 18
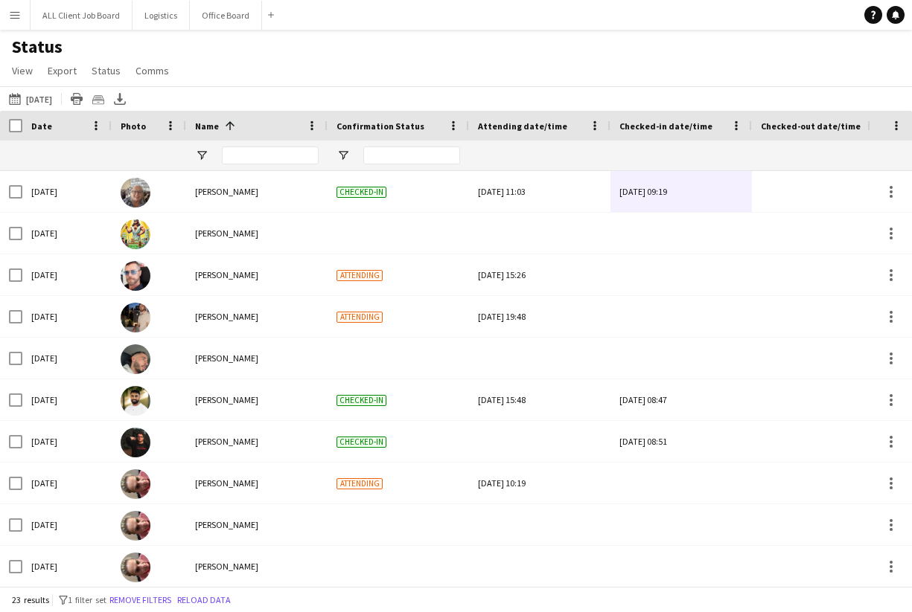
click at [39, 109] on div "25-09-2025 to 01-10-2025 Today Today This Week This Month Yesterday Last Week L…" at bounding box center [456, 98] width 912 height 25
click at [39, 98] on button "25-09-2025 to 01-10-2025 Today" at bounding box center [30, 99] width 49 height 18
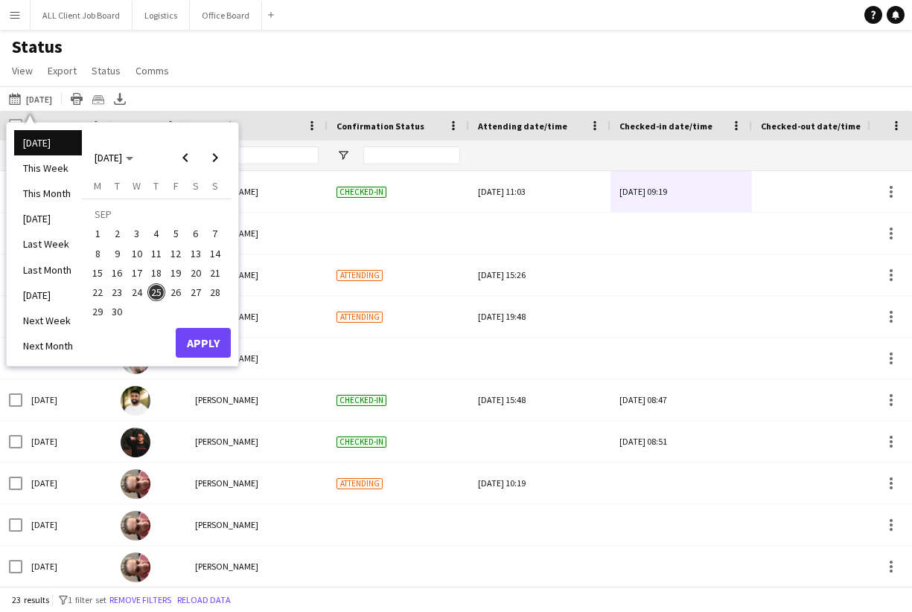
click at [135, 292] on span "24" at bounding box center [137, 293] width 18 height 18
click at [210, 341] on button "Apply" at bounding box center [203, 343] width 55 height 30
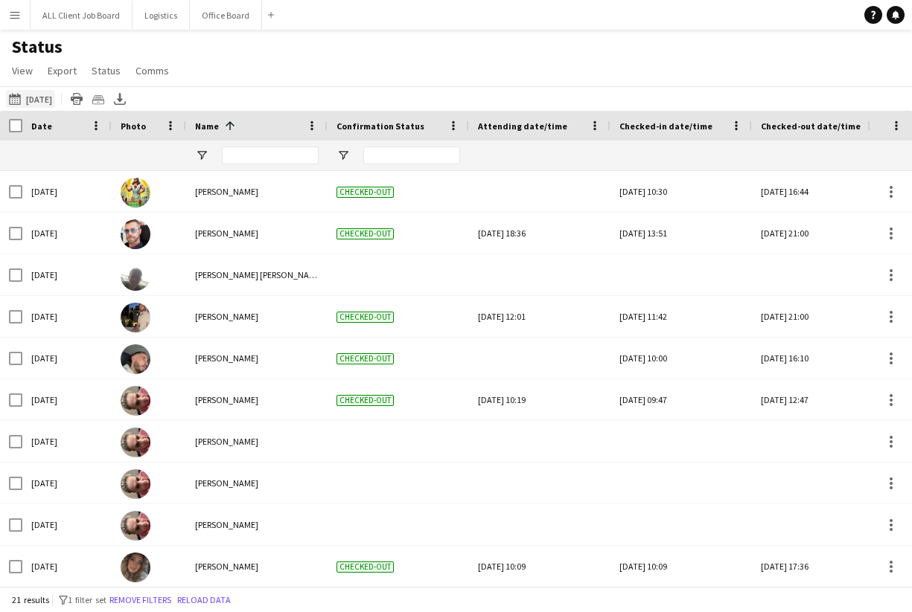
click at [46, 101] on button "25-09-2025 to 01-10-2025 Yesterday" at bounding box center [30, 99] width 49 height 18
click at [41, 100] on button "25-09-2025 to 01-10-2025 Yesterday" at bounding box center [30, 99] width 49 height 18
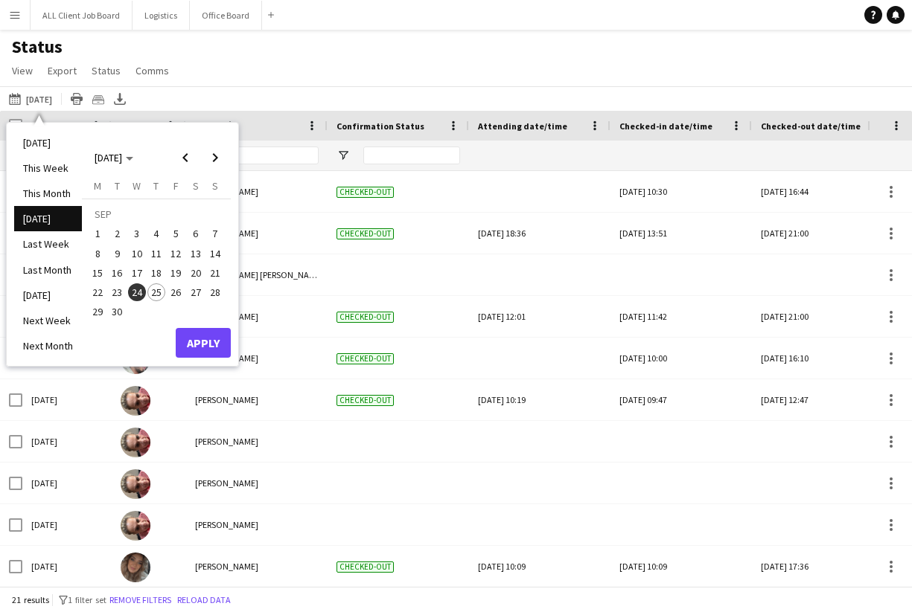
click at [154, 293] on span "25" at bounding box center [156, 293] width 18 height 18
click at [217, 350] on button "Apply" at bounding box center [203, 343] width 55 height 30
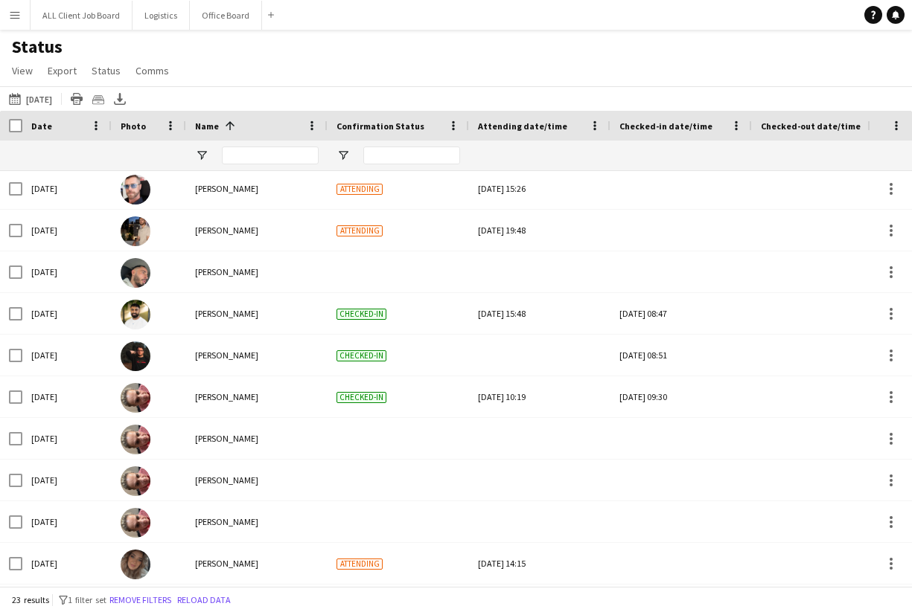
scroll to position [86, 0]
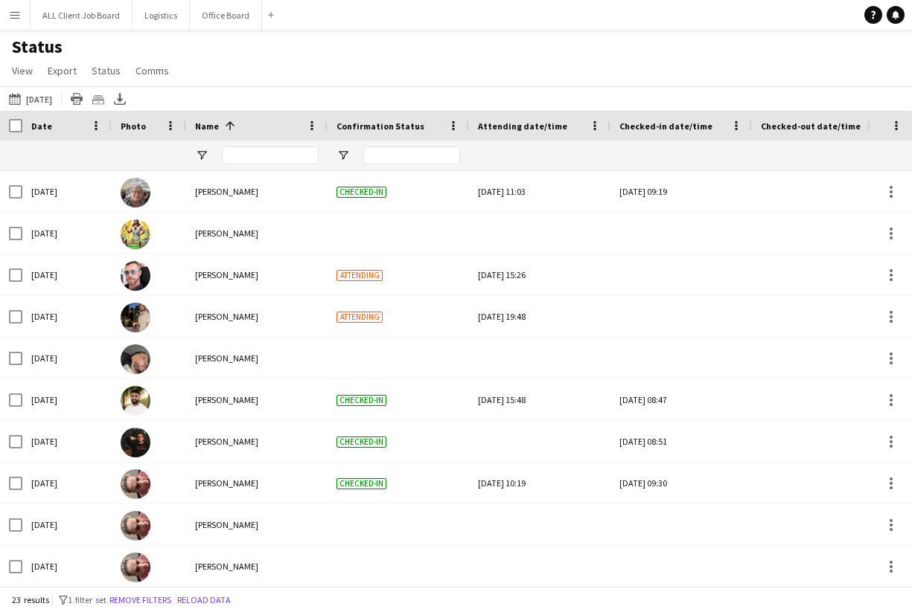
scroll to position [86, 0]
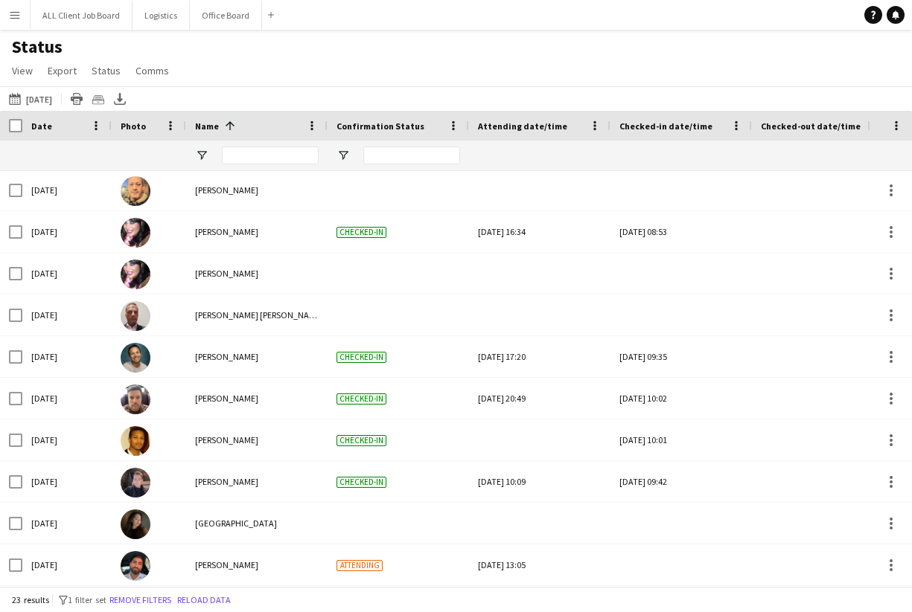
scroll to position [543, 0]
